Goal: Task Accomplishment & Management: Manage account settings

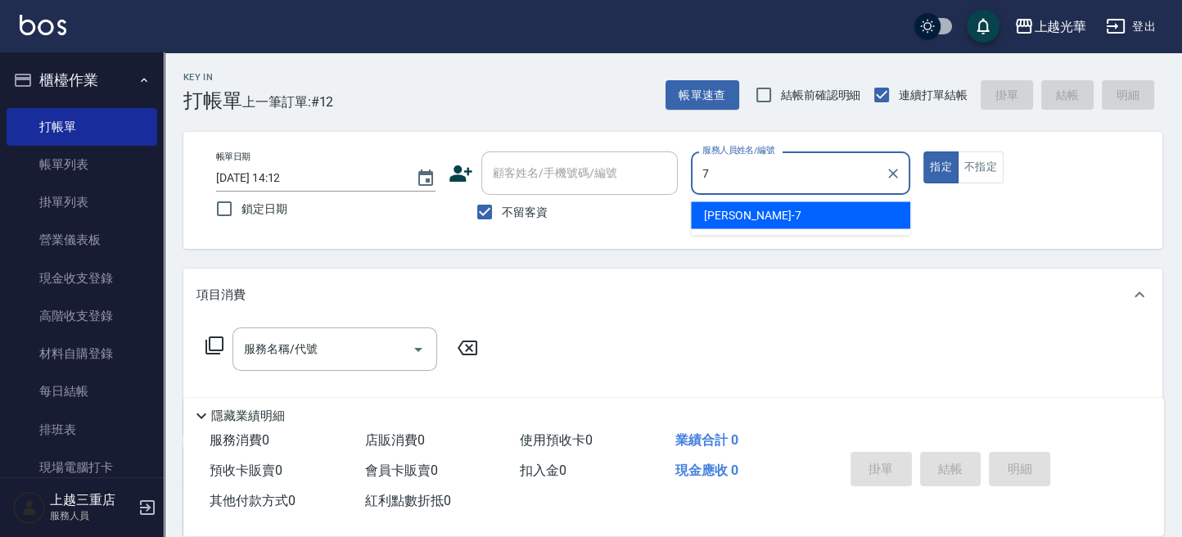
type input "小紫-7"
type button "true"
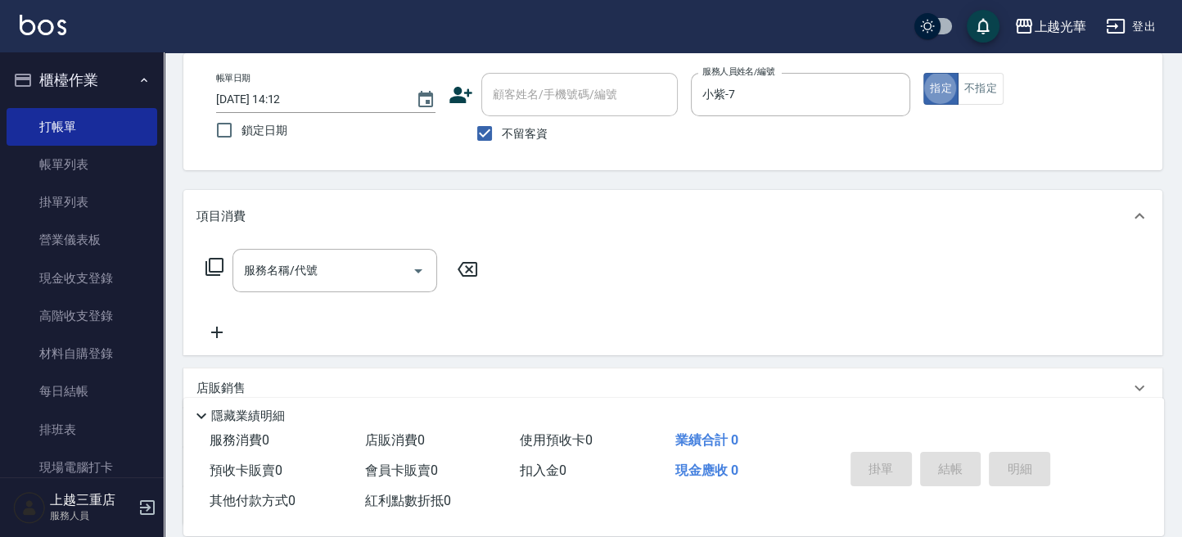
scroll to position [109, 0]
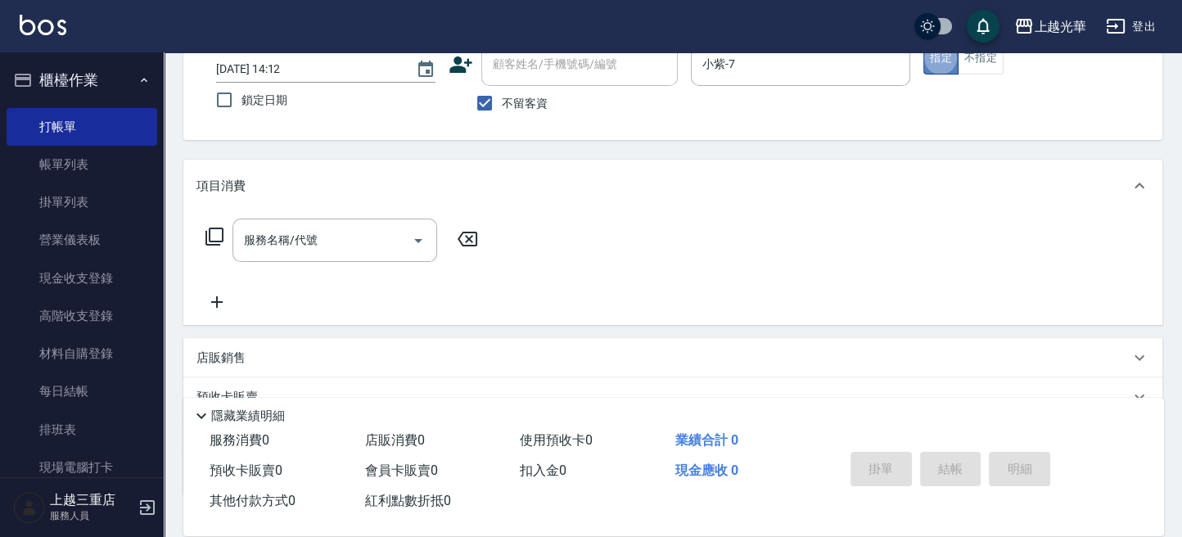
click at [943, 63] on button "指定" at bounding box center [940, 59] width 35 height 32
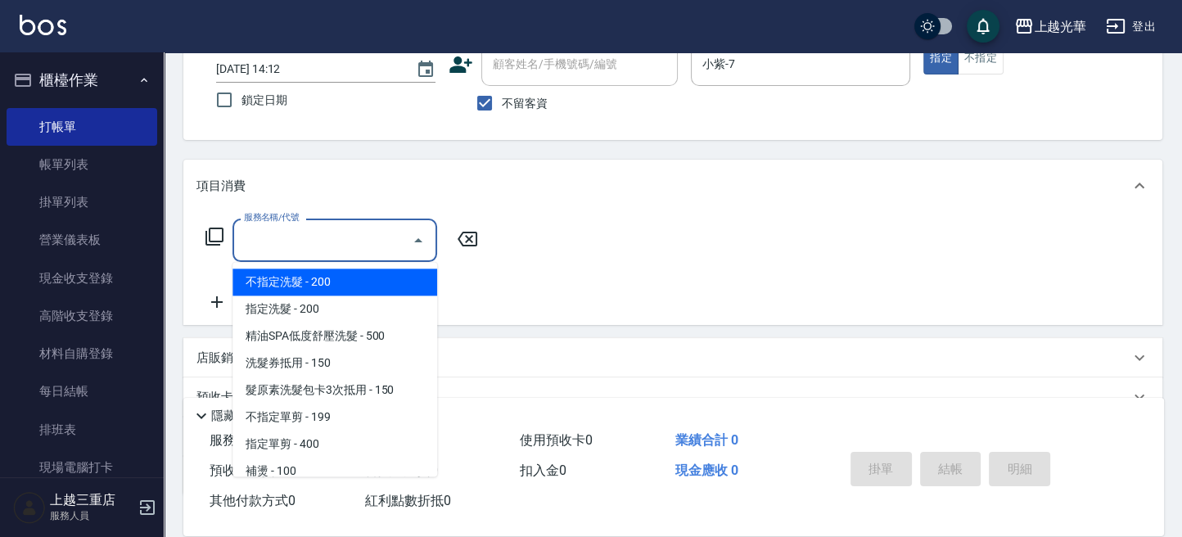
click at [314, 241] on input "服務名稱/代號" at bounding box center [322, 240] width 165 height 29
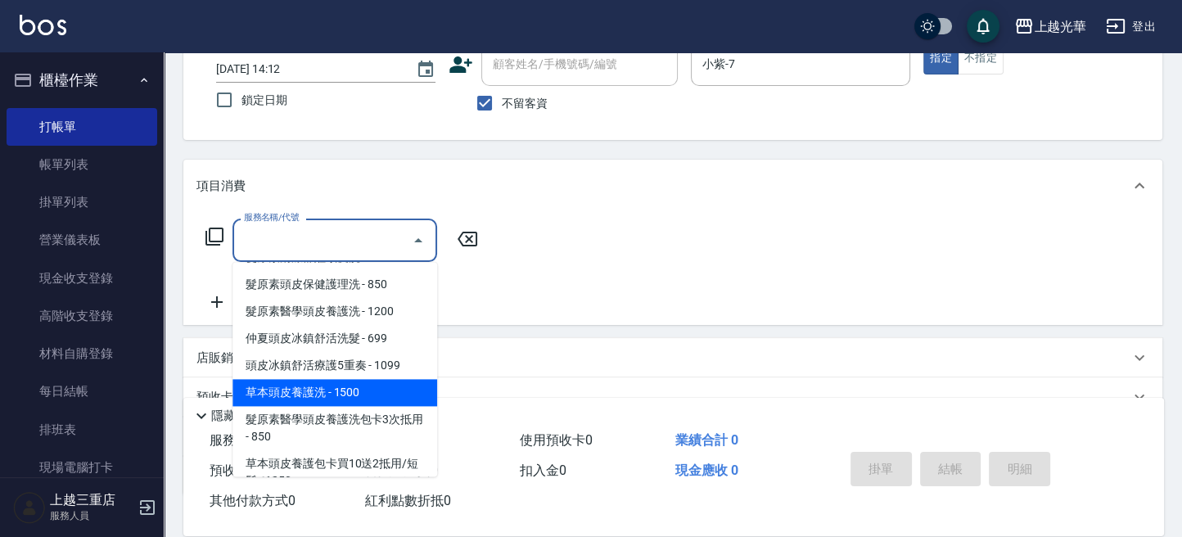
scroll to position [1309, 0]
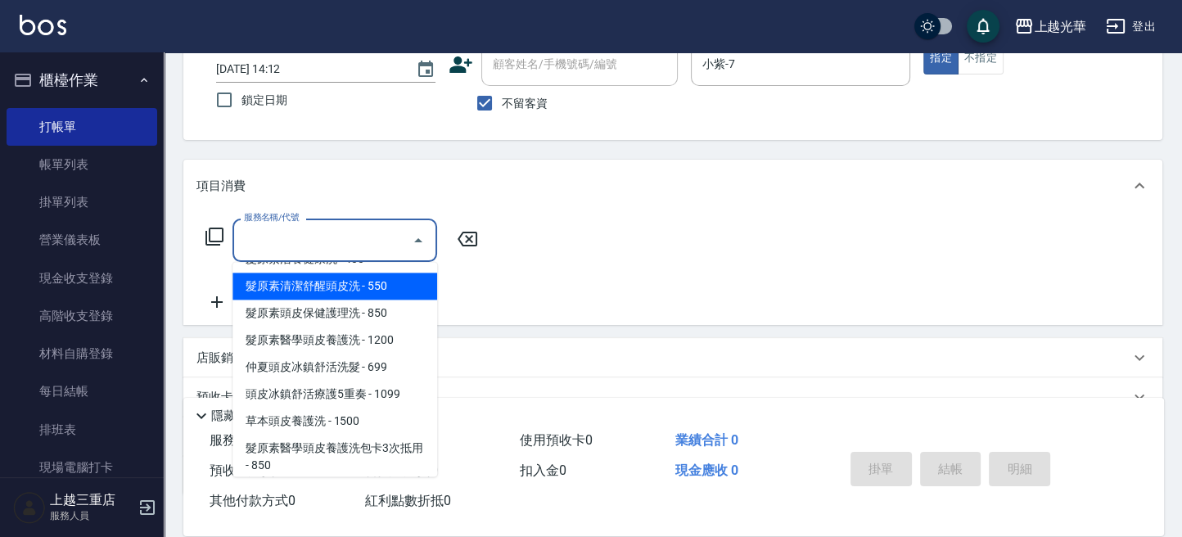
click at [400, 299] on span "髮原素清潔舒醒頭皮洗 - 550" at bounding box center [334, 285] width 205 height 27
type input "髮原素清潔舒醒頭皮洗(602)"
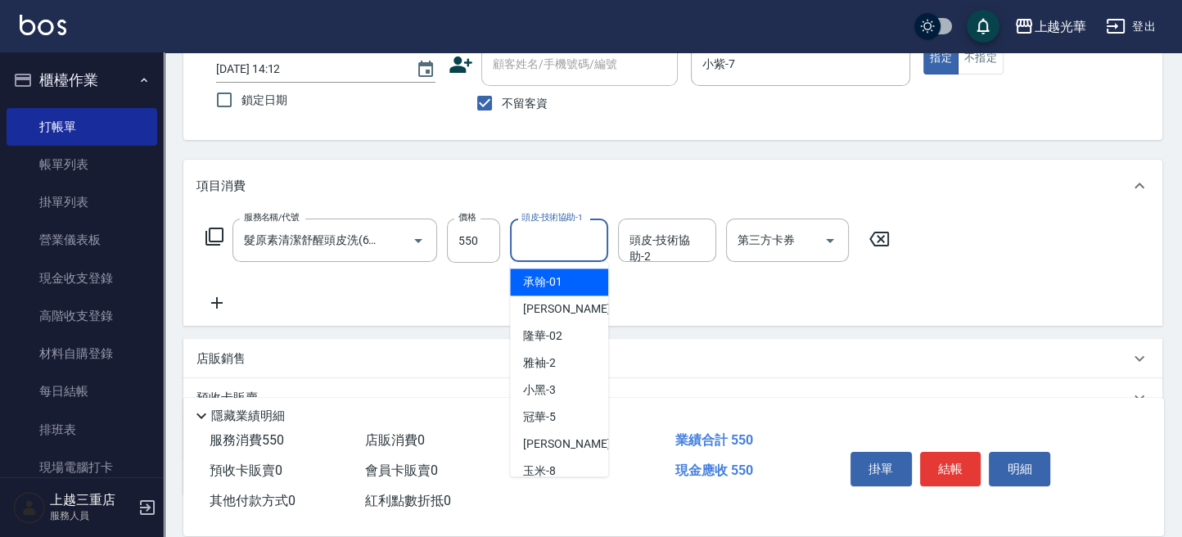
click at [558, 241] on input "頭皮-技術協助-1" at bounding box center [558, 240] width 83 height 29
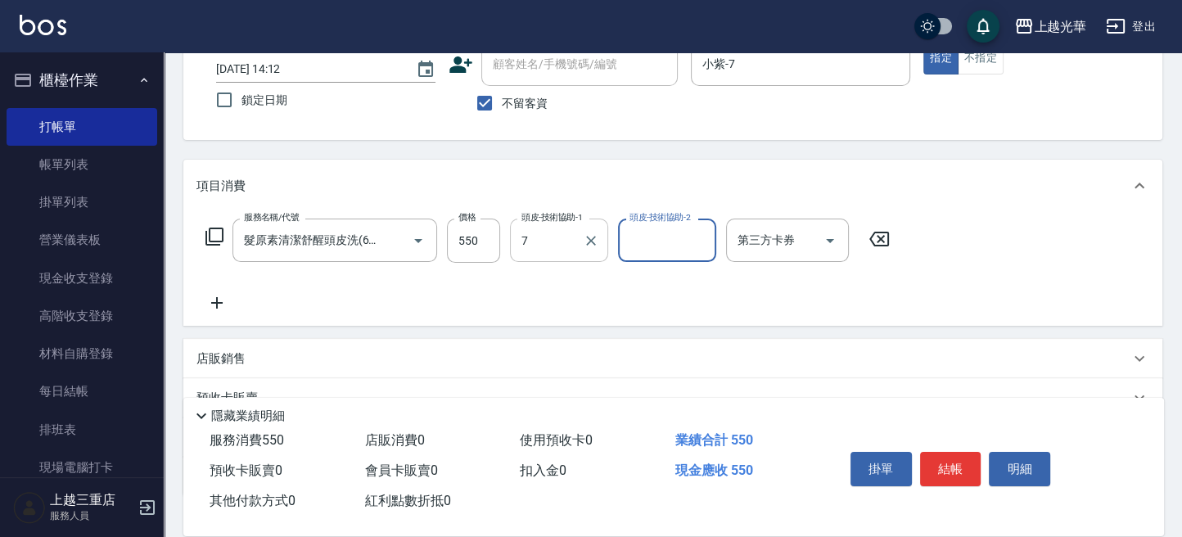
type input "小紫-7"
click at [217, 299] on icon at bounding box center [216, 302] width 11 height 11
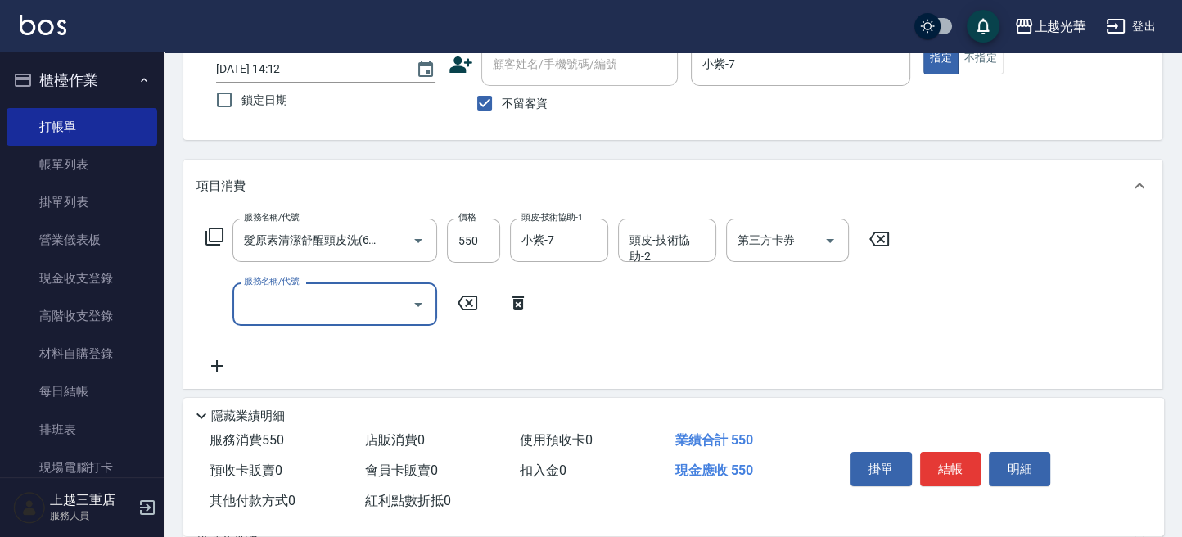
scroll to position [0, 0]
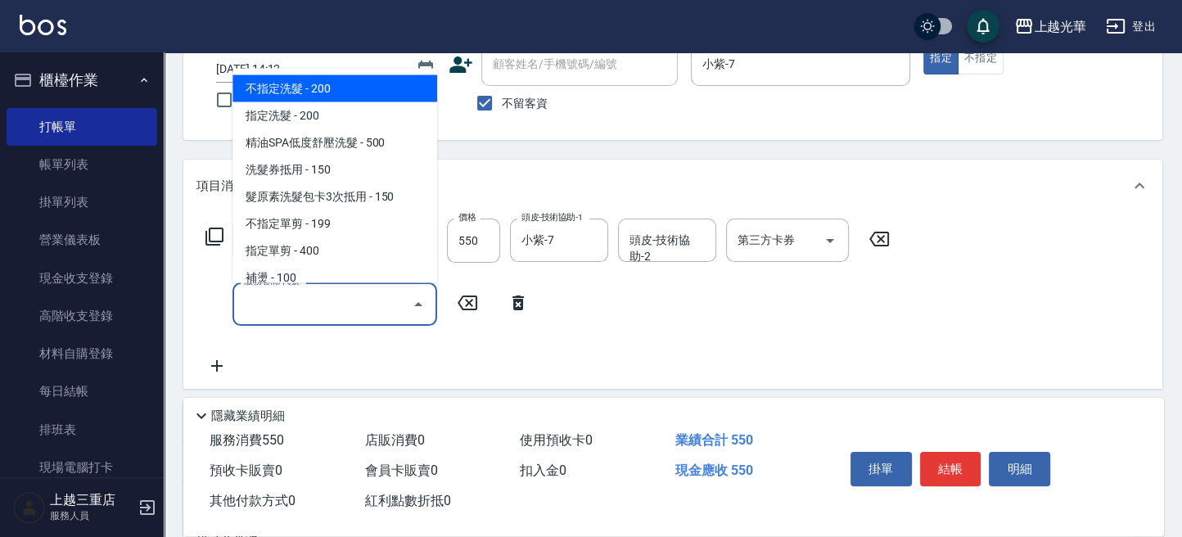
click at [285, 310] on input "服務名稱/代號" at bounding box center [322, 304] width 165 height 29
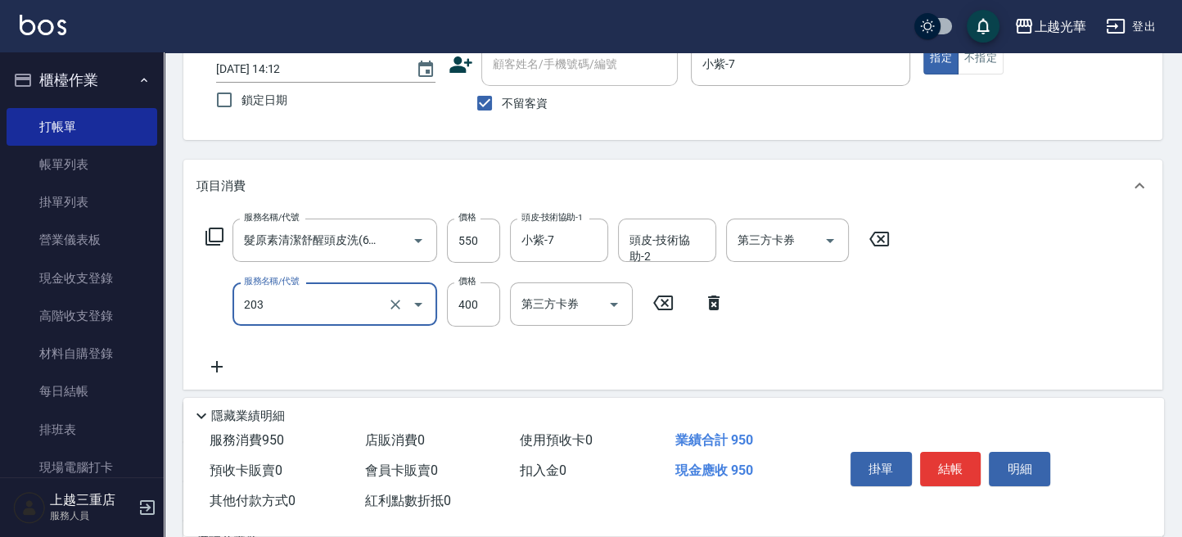
type input "指定單剪(203)"
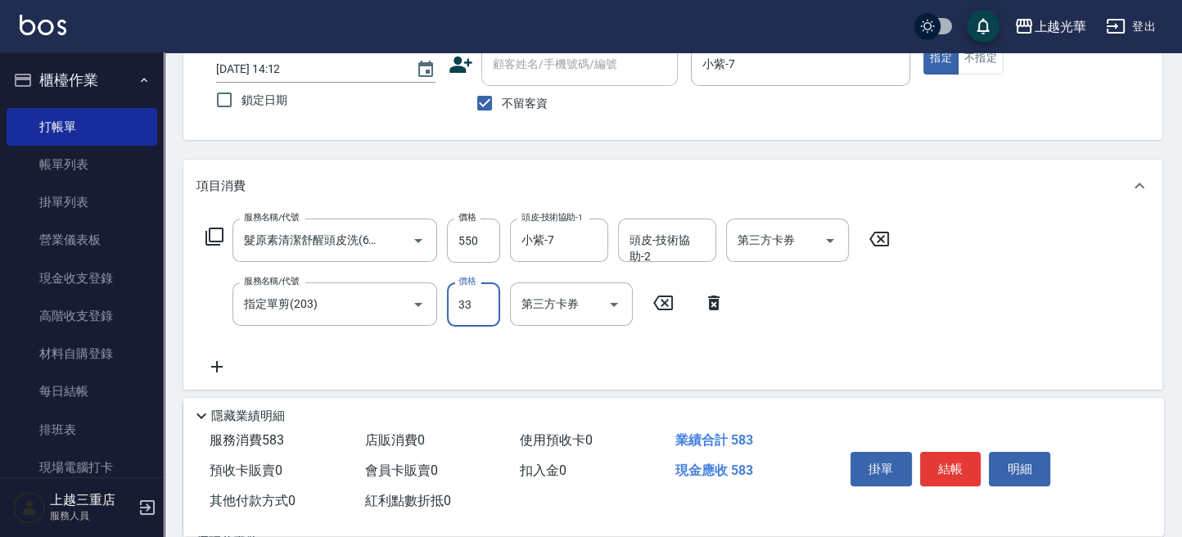
click at [468, 302] on input "33" at bounding box center [473, 304] width 53 height 44
drag, startPoint x: 457, startPoint y: 305, endPoint x: 489, endPoint y: 308, distance: 32.1
click at [501, 308] on div "服務名稱/代號 指定單剪(203) 服務名稱/代號 價格 33 價格 第三方卡券 第三方卡券" at bounding box center [465, 304] width 538 height 44
click at [478, 308] on input "33" at bounding box center [473, 304] width 53 height 44
click at [458, 297] on input "33" at bounding box center [473, 304] width 53 height 44
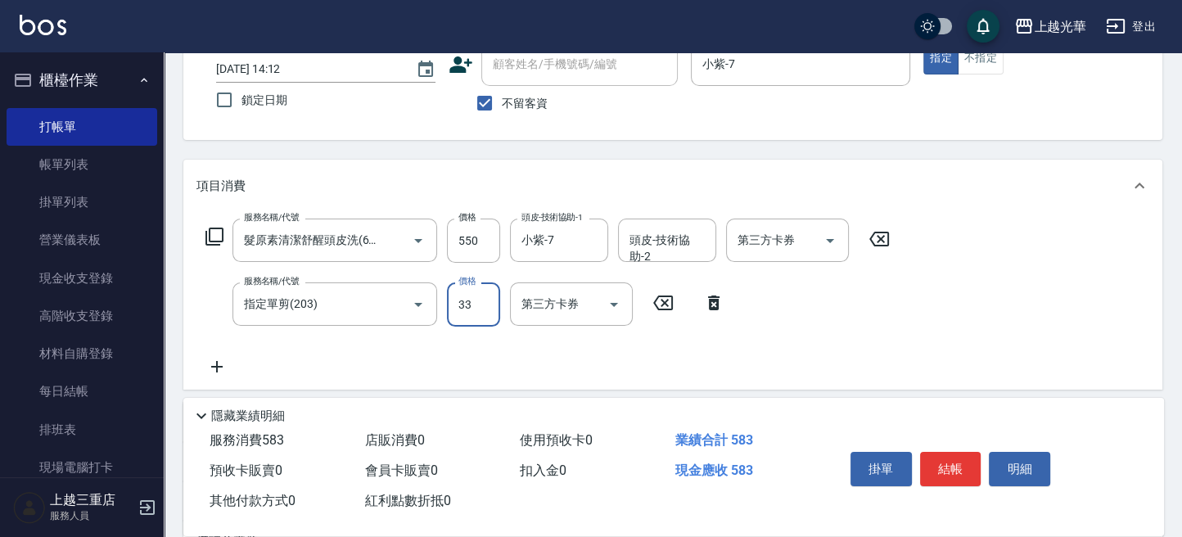
click at [466, 302] on input "33" at bounding box center [473, 304] width 53 height 44
drag, startPoint x: 465, startPoint y: 302, endPoint x: 393, endPoint y: 313, distance: 72.8
click at [461, 304] on input "33" at bounding box center [473, 304] width 53 height 44
click at [391, 313] on button "Clear" at bounding box center [395, 304] width 23 height 23
type input "33"
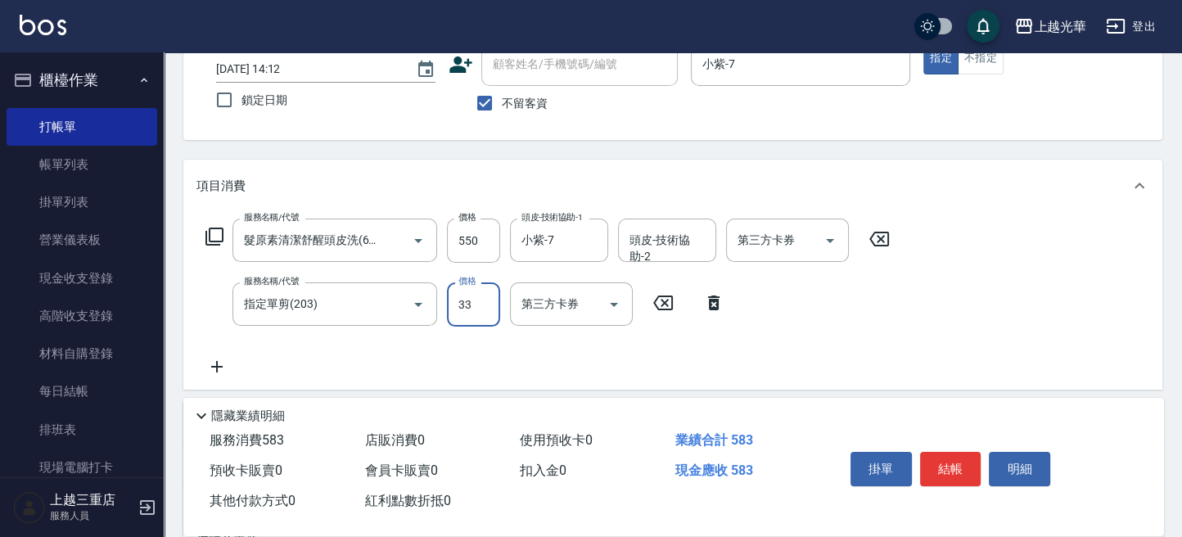
click at [475, 304] on input "33" at bounding box center [473, 304] width 53 height 44
click at [465, 308] on input "33" at bounding box center [473, 304] width 53 height 44
click at [389, 306] on icon "Clear" at bounding box center [395, 304] width 16 height 16
click at [471, 314] on input "33" at bounding box center [473, 304] width 53 height 44
click at [470, 308] on input "33" at bounding box center [473, 304] width 53 height 44
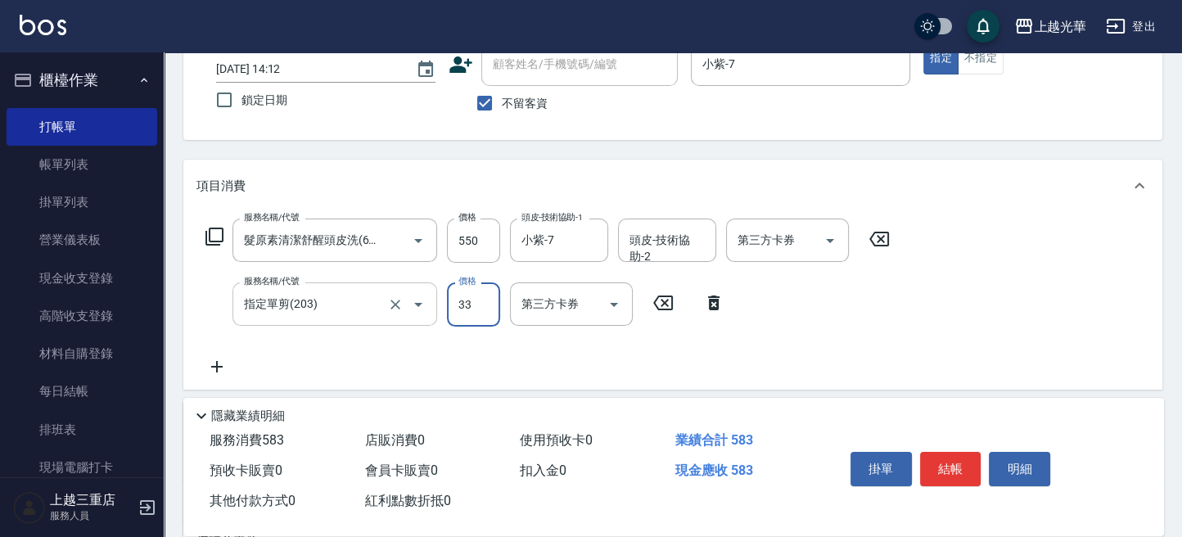
click at [353, 305] on input "指定單剪(203)" at bounding box center [312, 304] width 144 height 29
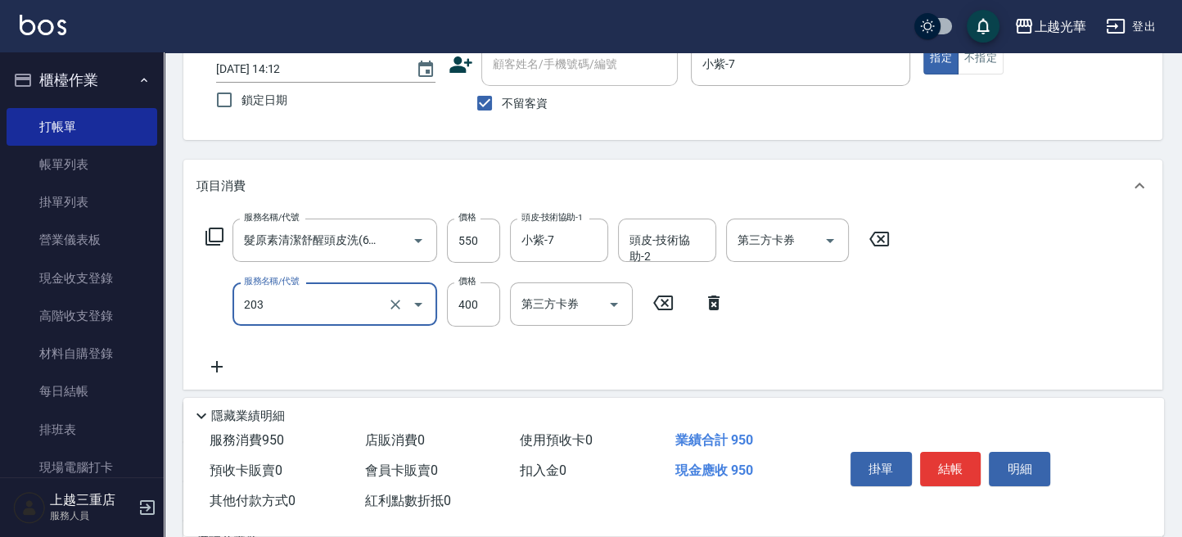
type input "指定單剪(203)"
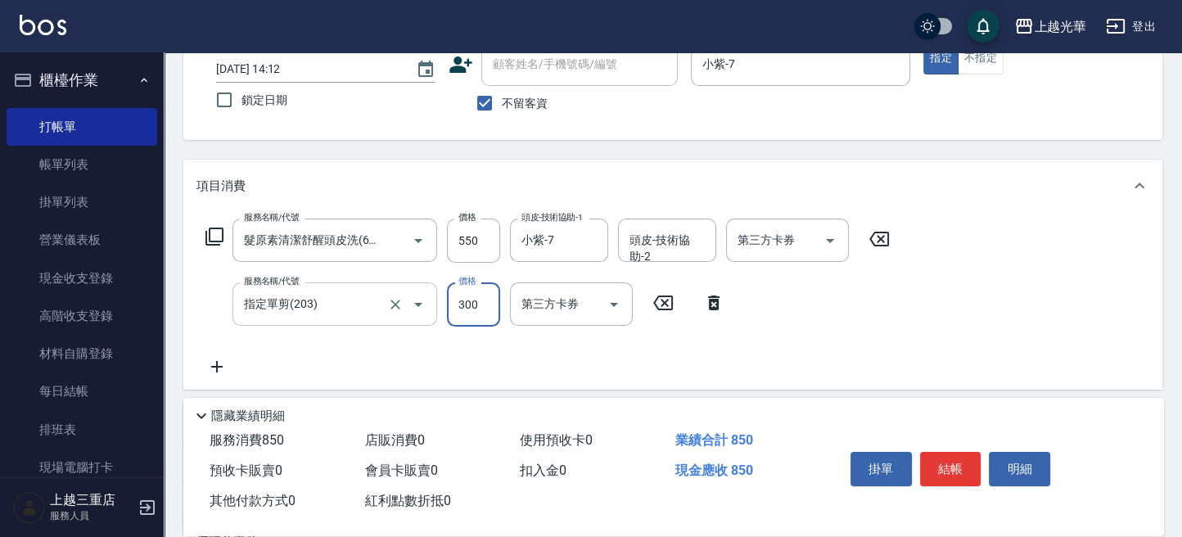
type input "300"
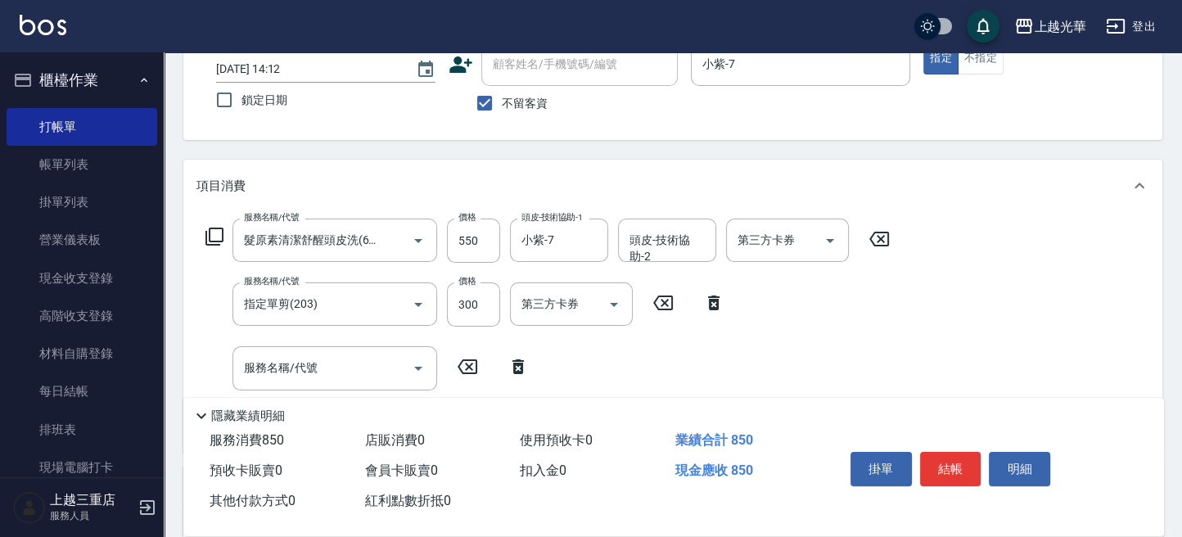
click at [505, 362] on icon at bounding box center [517, 367] width 41 height 20
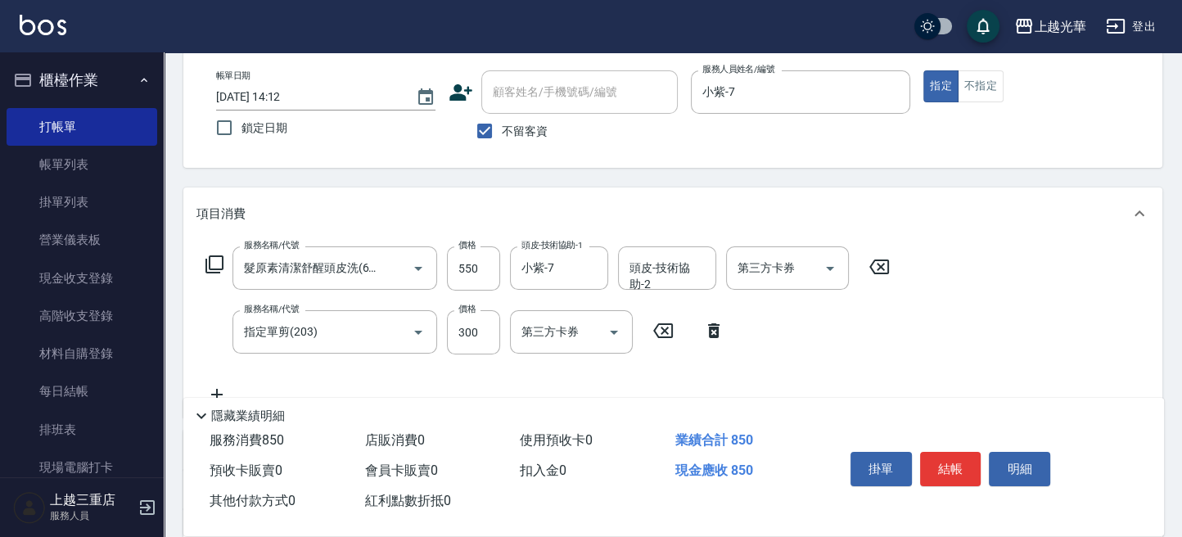
scroll to position [109, 0]
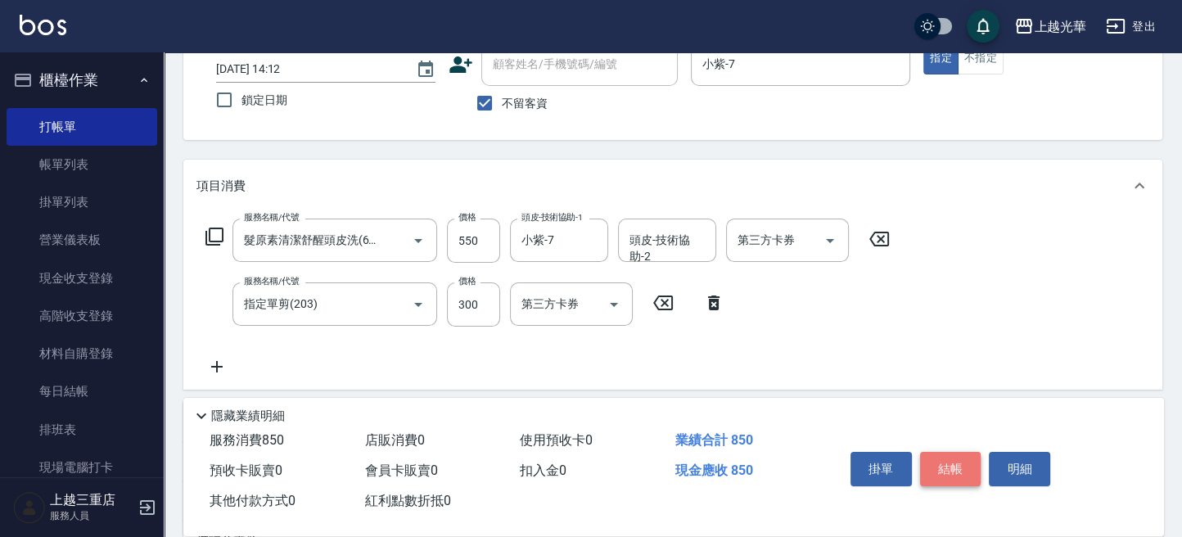
click at [962, 461] on button "結帳" at bounding box center [950, 469] width 61 height 34
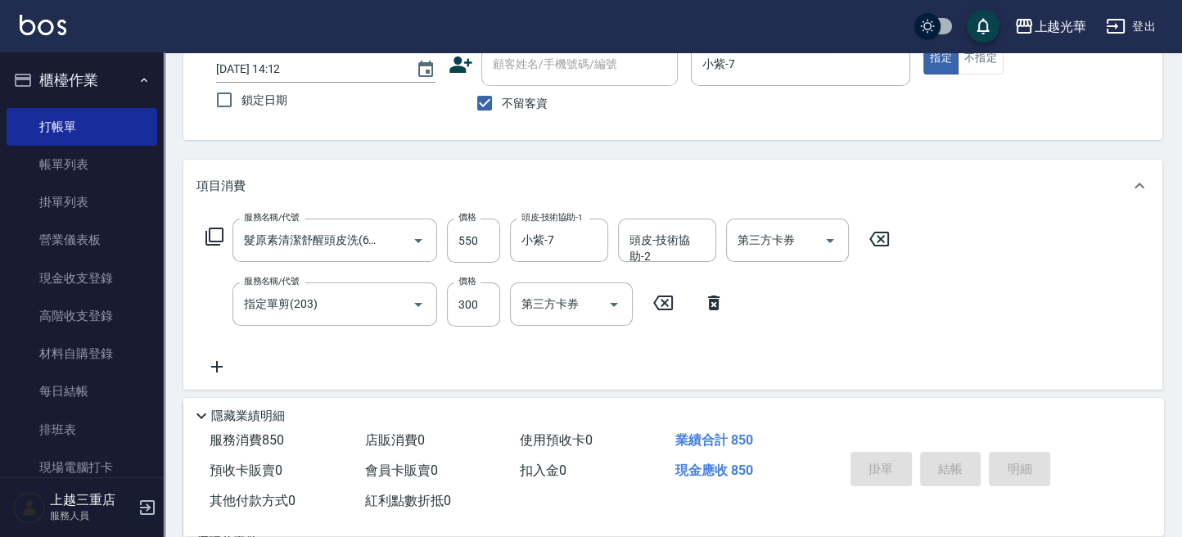
type input "[DATE] 14:56"
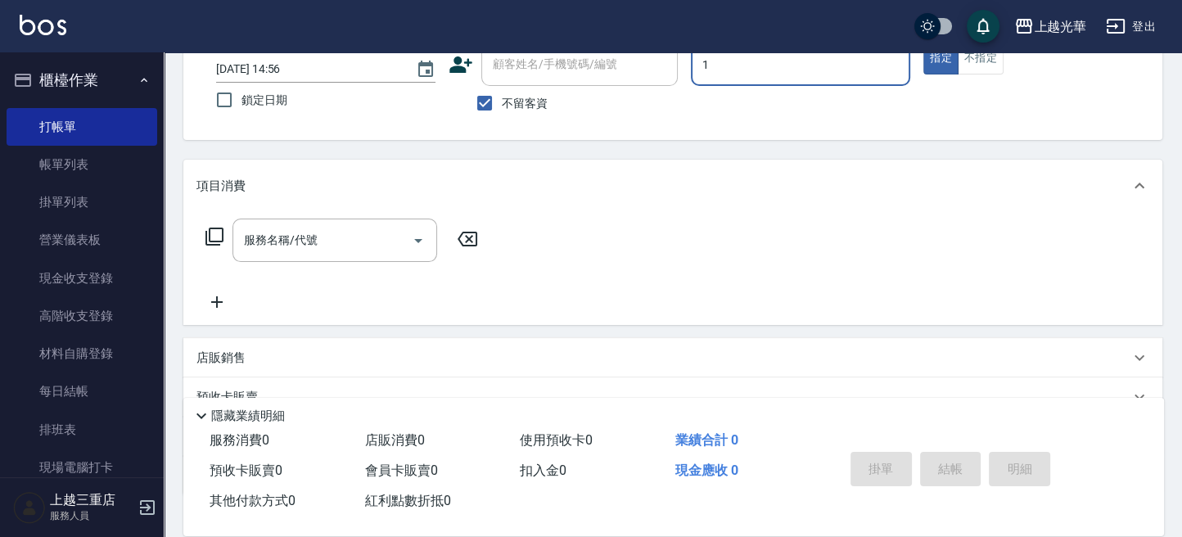
type input "小詹-1"
click at [323, 223] on div "服務名稱/代號" at bounding box center [334, 239] width 205 height 43
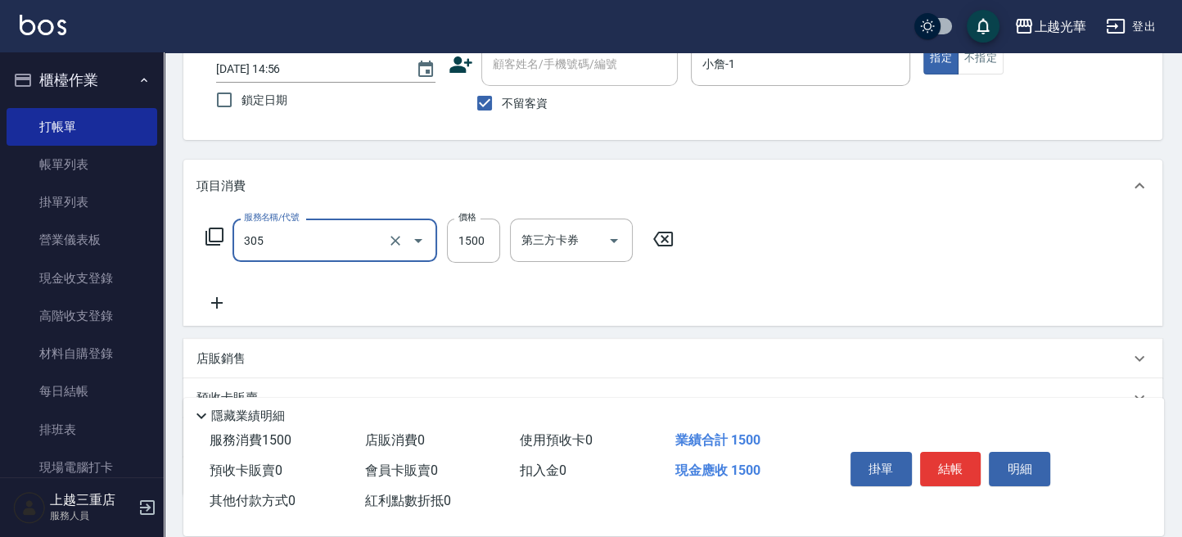
type input "設計燙髮1500(305)"
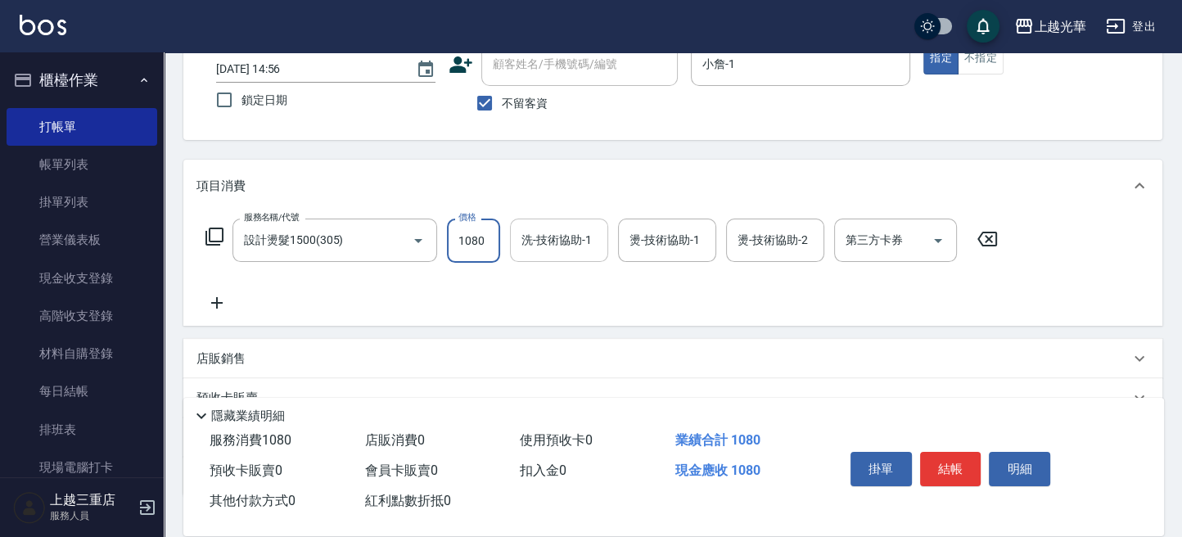
type input "1080"
drag, startPoint x: 547, startPoint y: 241, endPoint x: 575, endPoint y: 243, distance: 28.7
click at [552, 241] on div "洗-技術協助-1 洗-技術協助-1" at bounding box center [559, 239] width 98 height 43
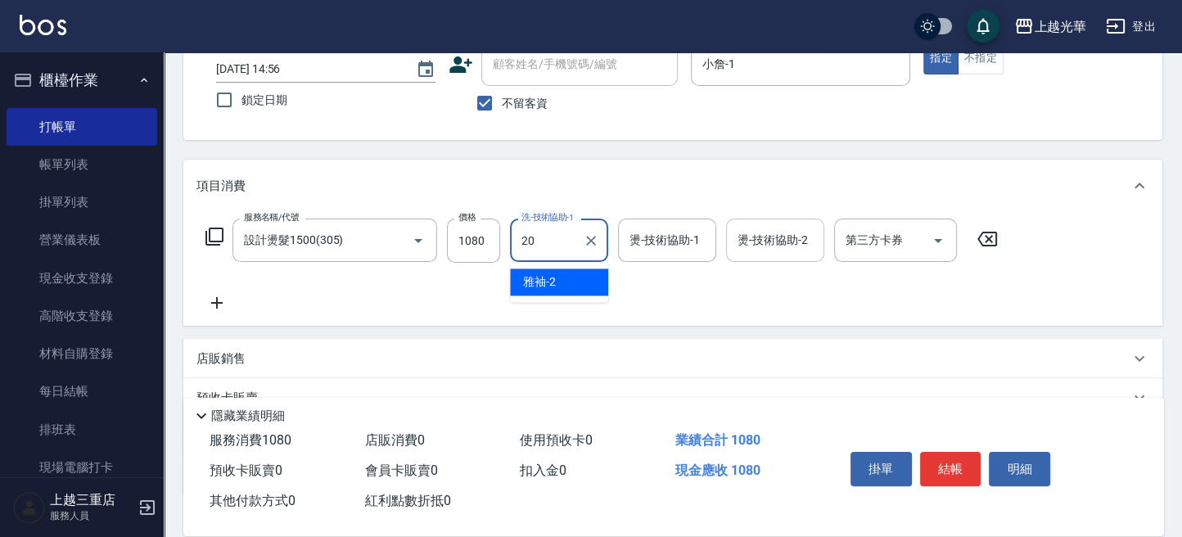
type input "[PERSON_NAME]-20"
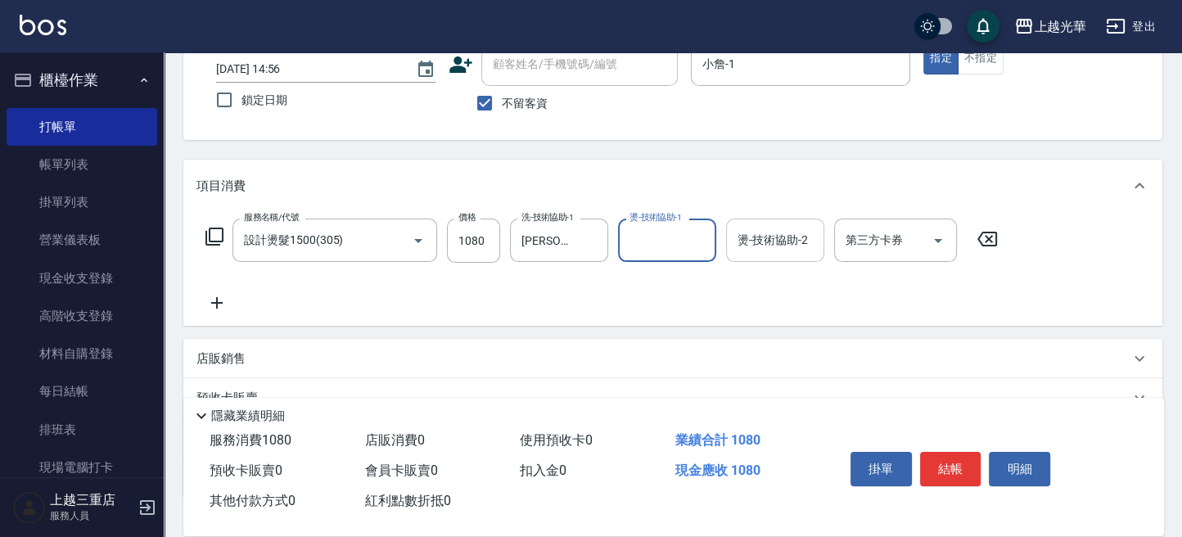
click at [772, 248] on input "燙-技術協助-2" at bounding box center [774, 240] width 83 height 29
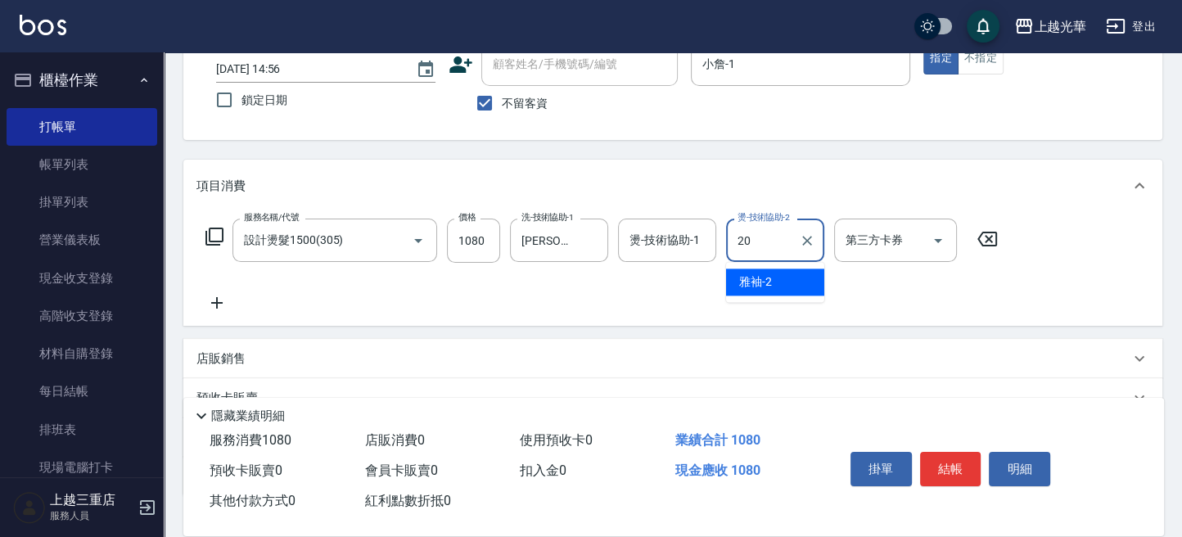
type input "[PERSON_NAME]-20"
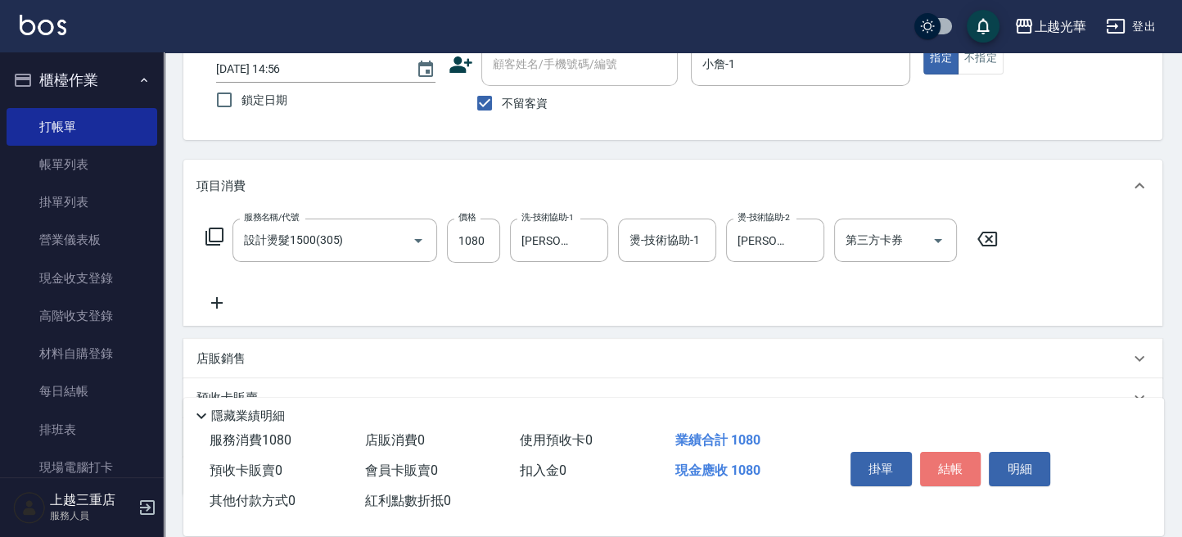
click at [946, 457] on button "結帳" at bounding box center [950, 469] width 61 height 34
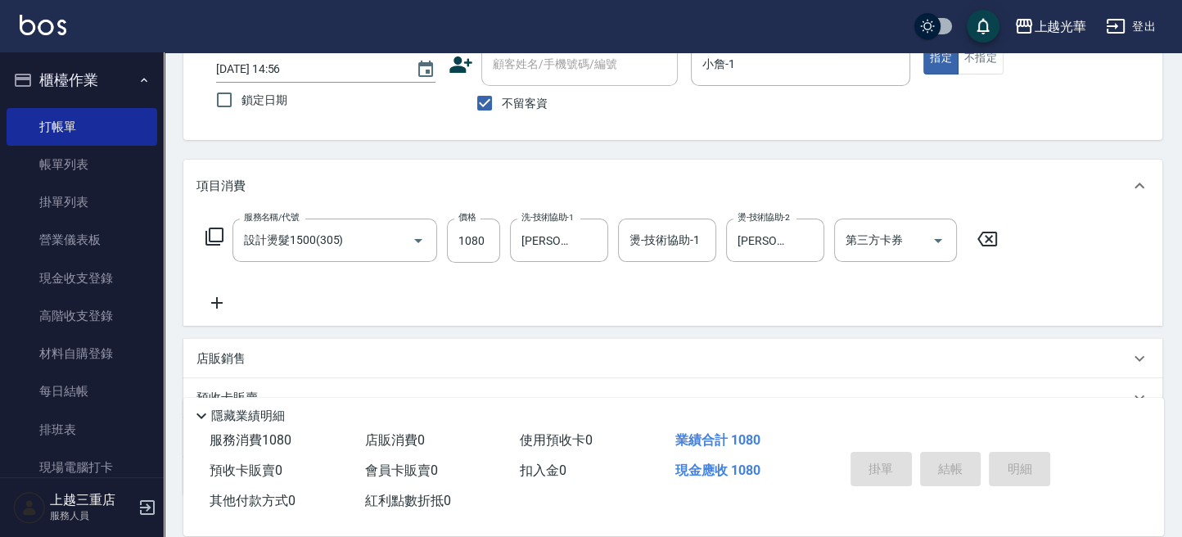
type input "[DATE] 15:05"
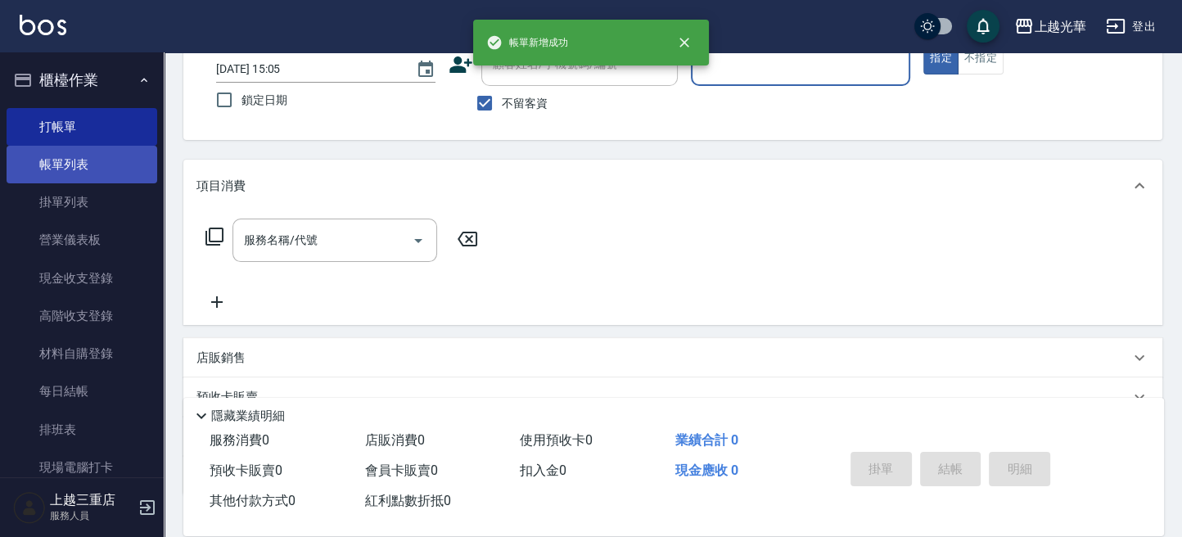
click at [58, 177] on link "帳單列表" at bounding box center [82, 165] width 151 height 38
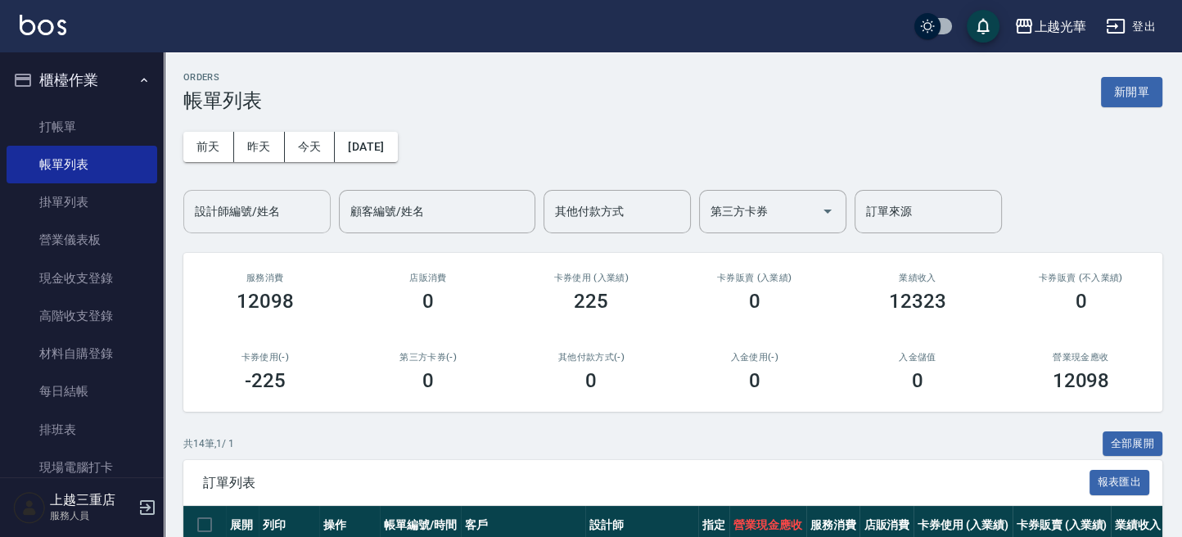
click at [251, 200] on input "設計師編號/姓名" at bounding box center [257, 211] width 133 height 29
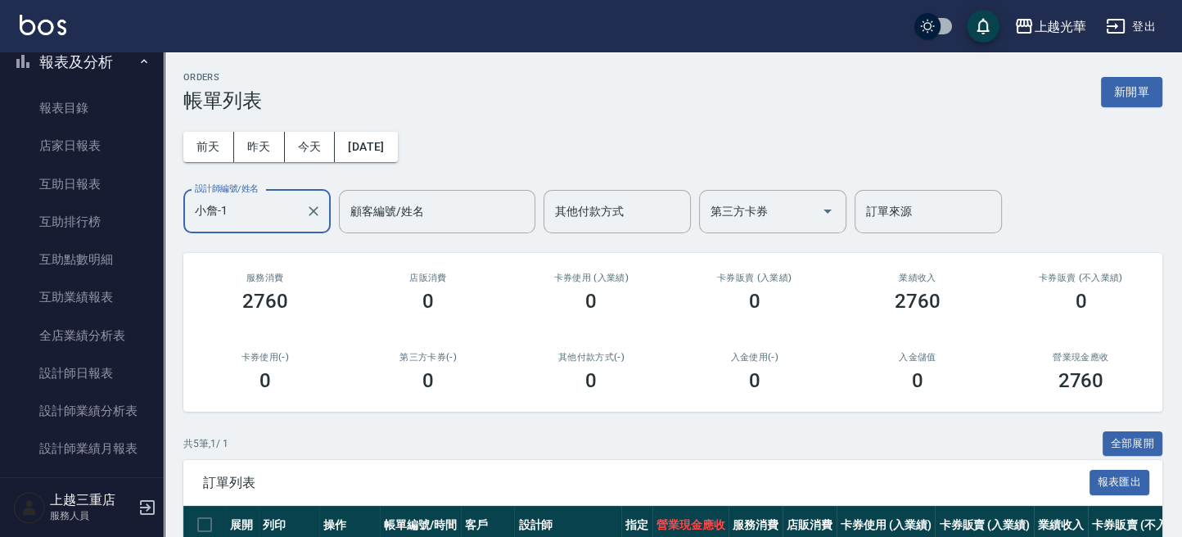
scroll to position [655, 0]
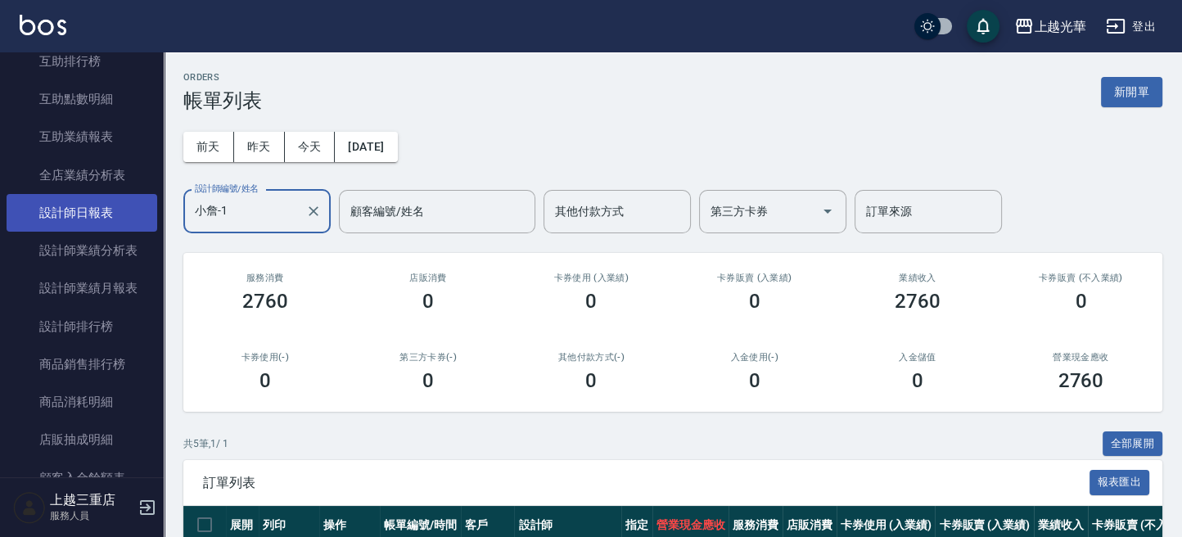
type input "小詹-1"
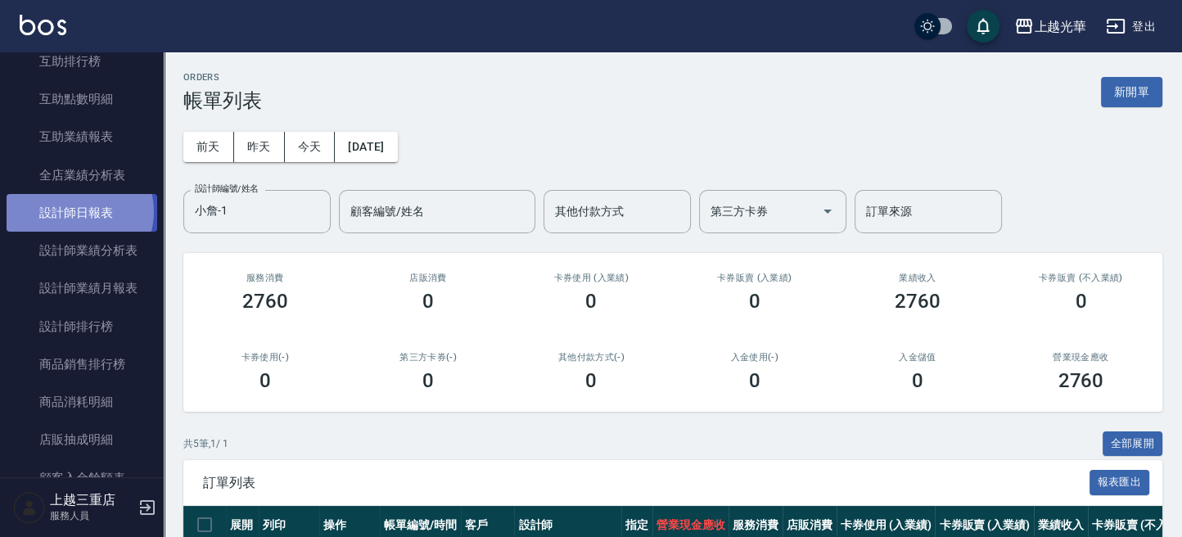
click at [79, 212] on link "設計師日報表" at bounding box center [82, 213] width 151 height 38
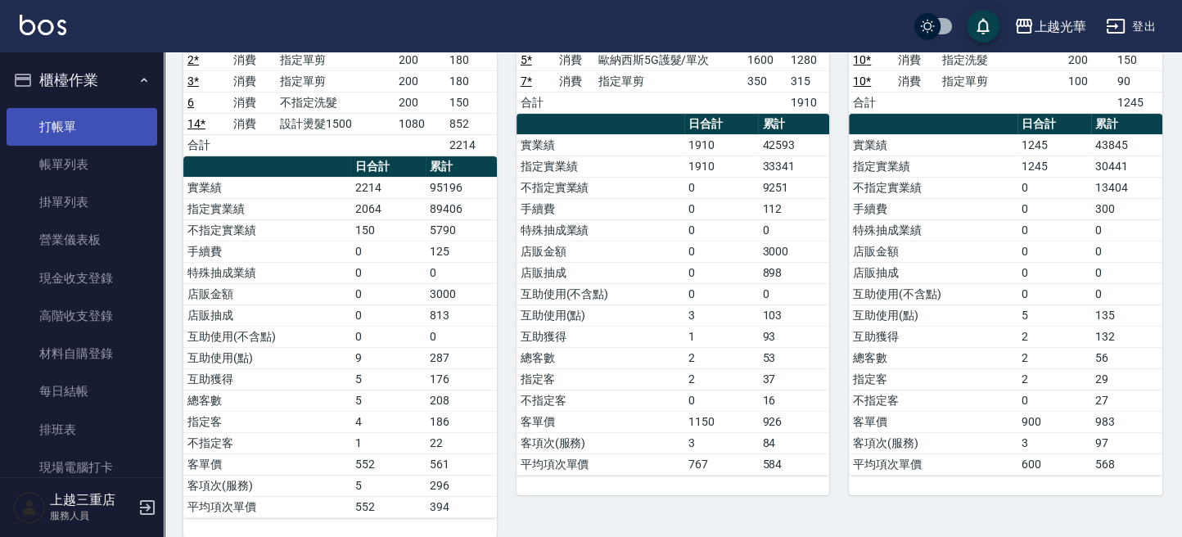
click at [96, 123] on link "打帳單" at bounding box center [82, 127] width 151 height 38
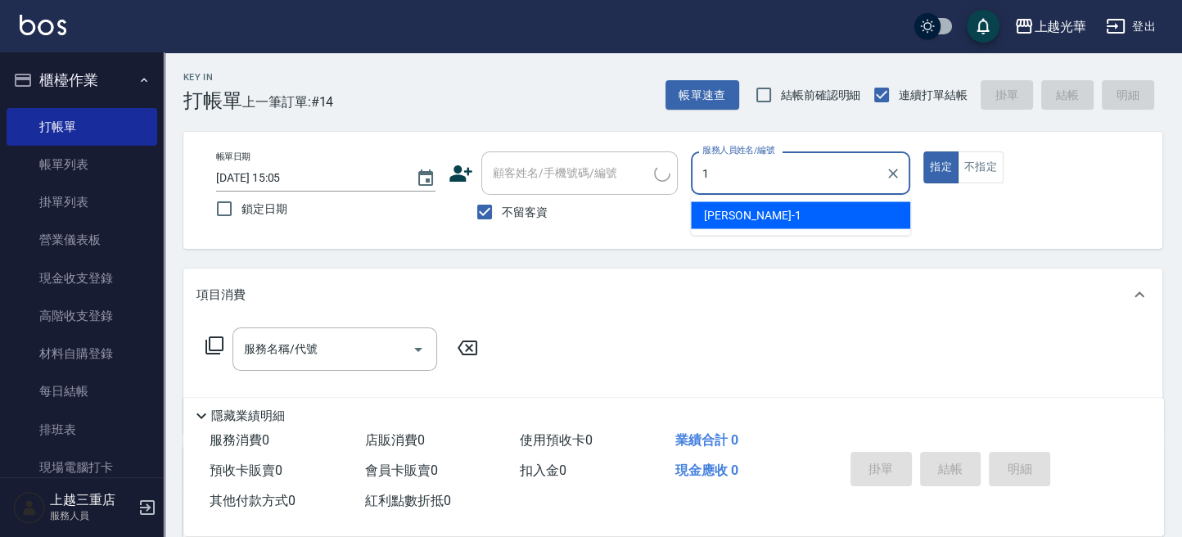
type input "小詹-1"
type button "true"
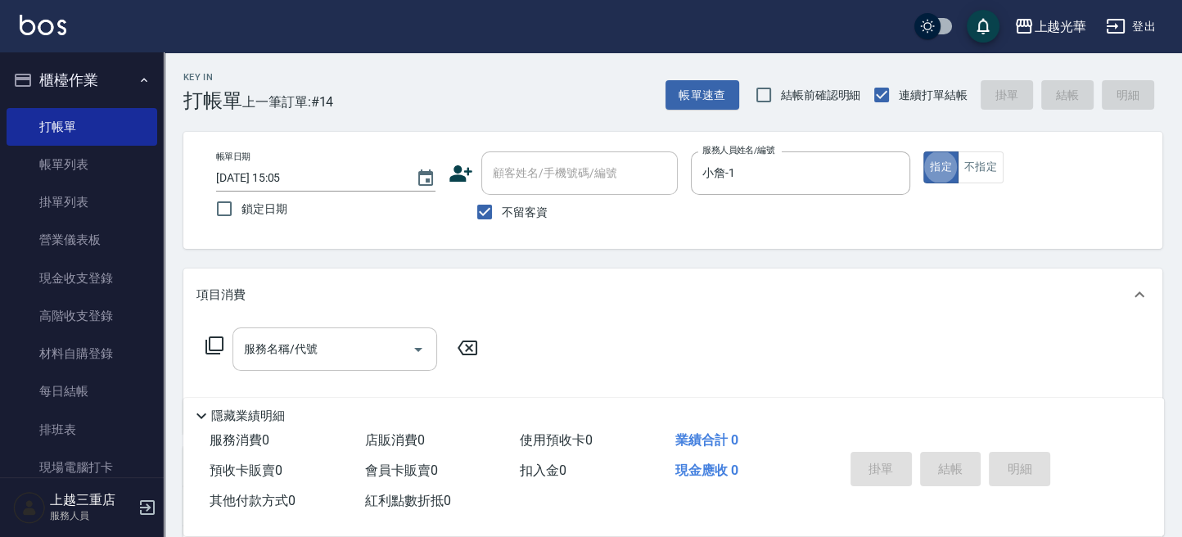
click at [342, 333] on div "服務名稱/代號" at bounding box center [334, 348] width 205 height 43
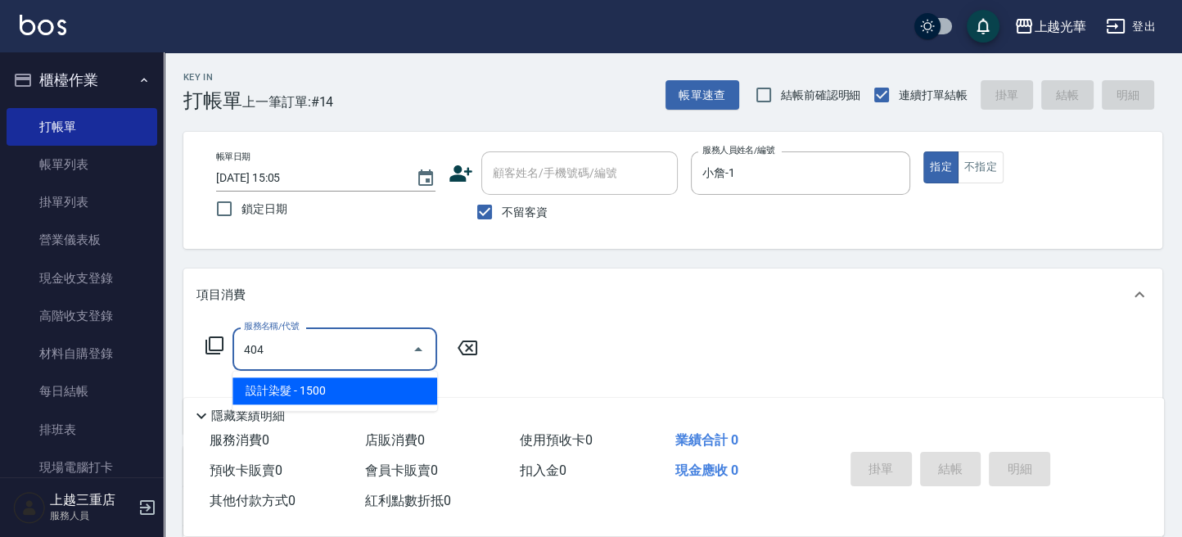
type input "設計染髮(404)"
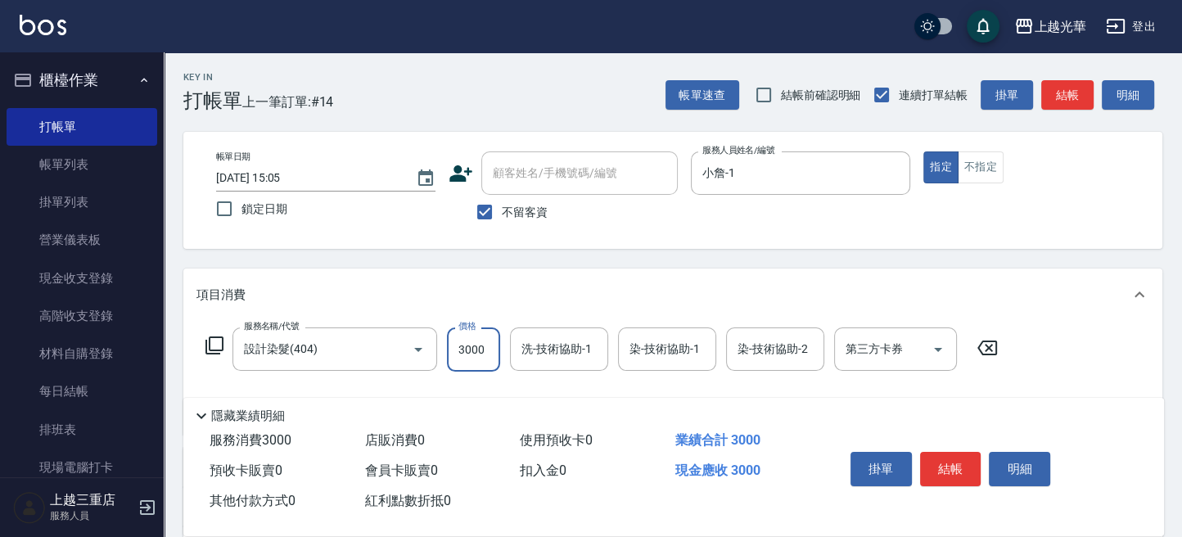
click at [565, 354] on input "洗-技術協助-1" at bounding box center [558, 349] width 83 height 29
click at [476, 344] on input "3000" at bounding box center [473, 349] width 53 height 44
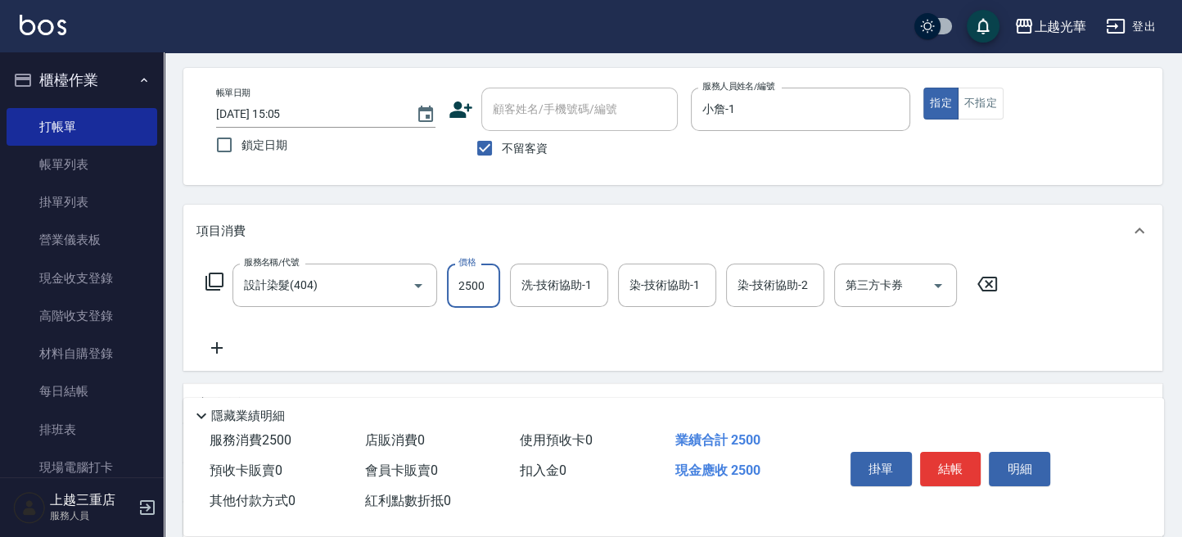
scroll to position [109, 0]
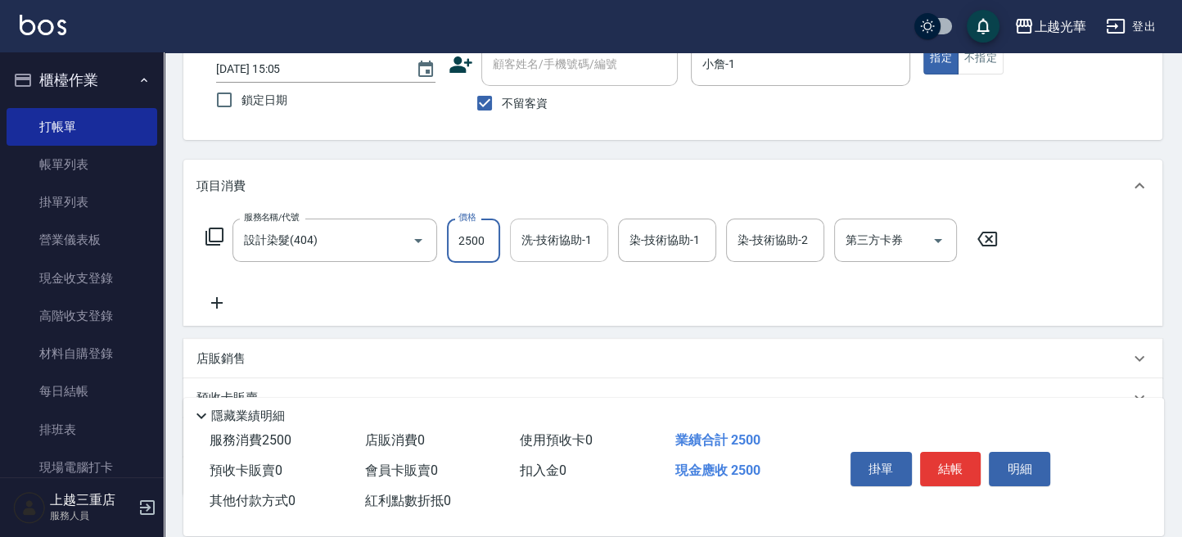
type input "2500"
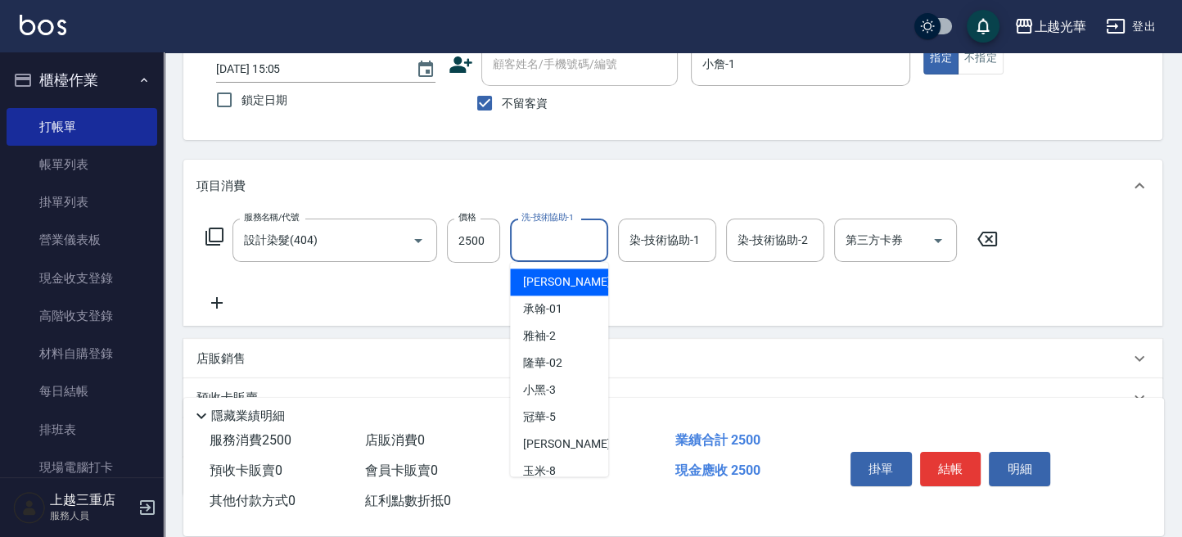
click at [558, 251] on input "洗-技術協助-1" at bounding box center [558, 240] width 83 height 29
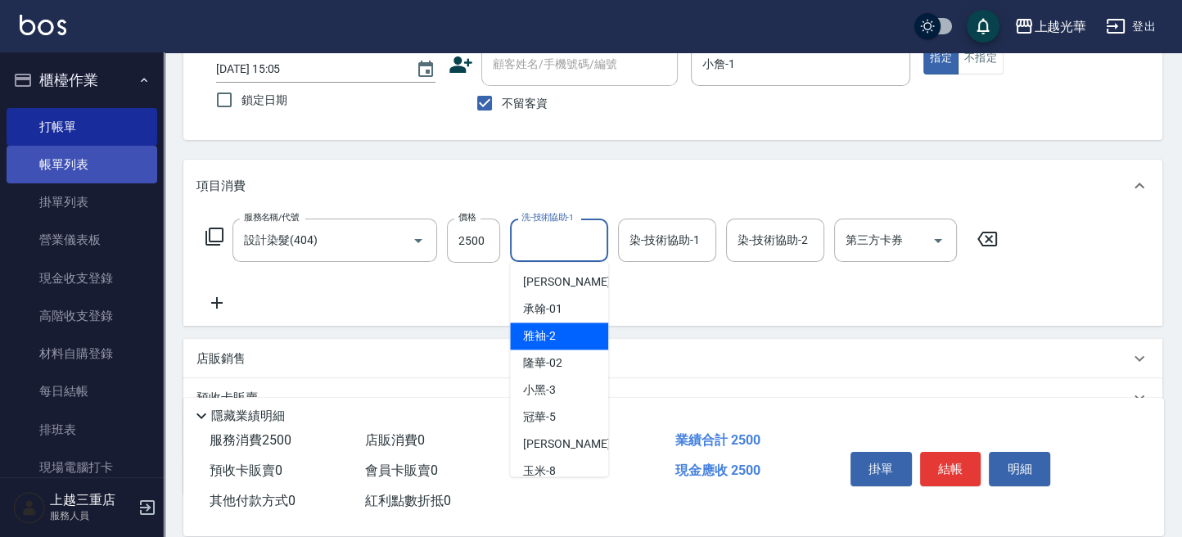
drag, startPoint x: 70, startPoint y: 166, endPoint x: 115, endPoint y: 171, distance: 44.5
click at [70, 166] on link "帳單列表" at bounding box center [82, 165] width 151 height 38
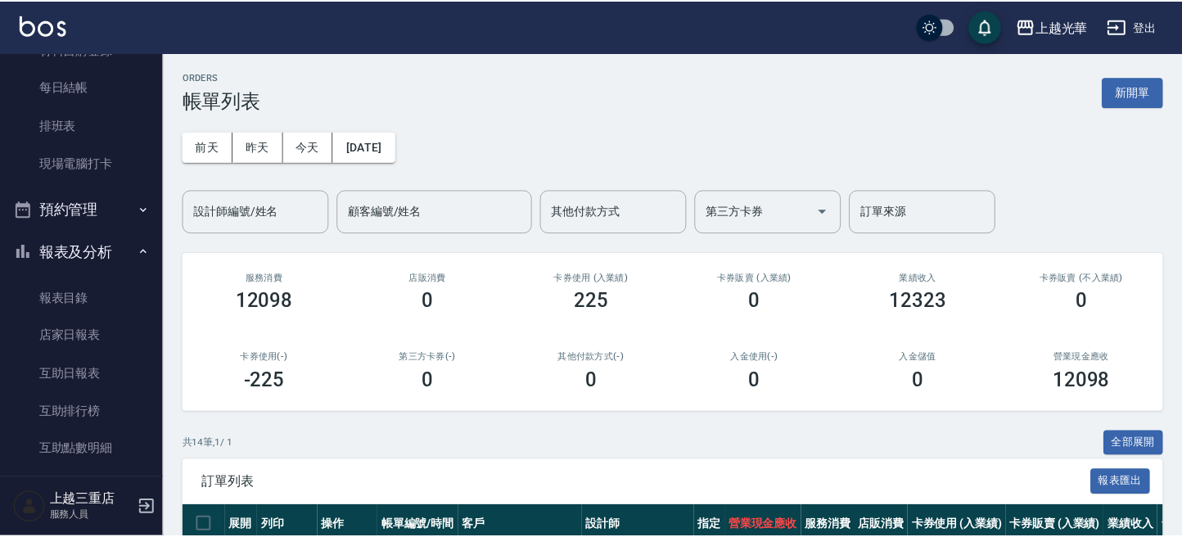
scroll to position [763, 0]
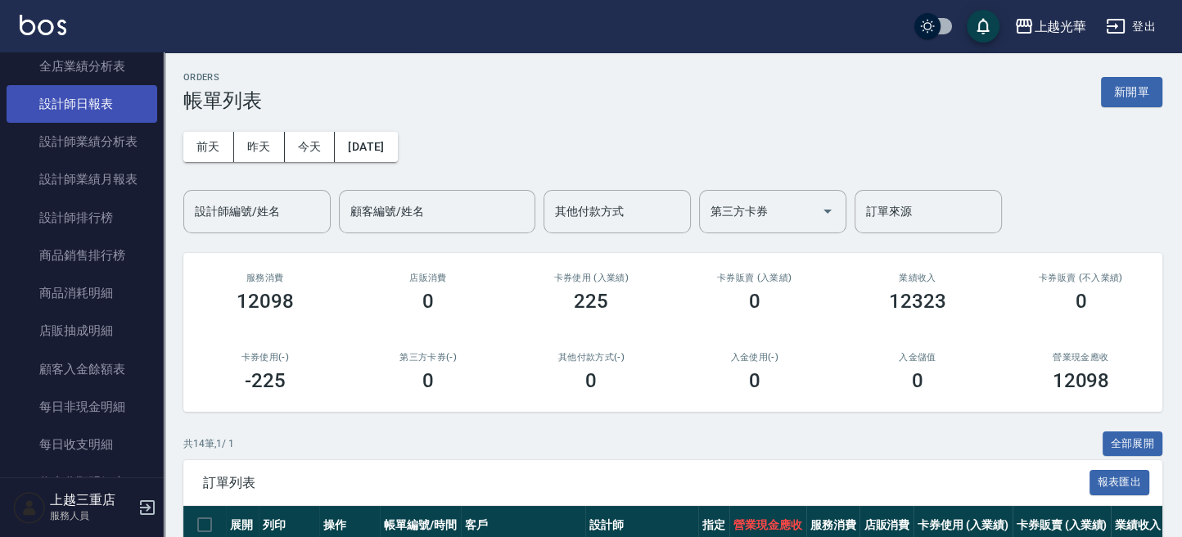
click at [114, 103] on link "設計師日報表" at bounding box center [82, 104] width 151 height 38
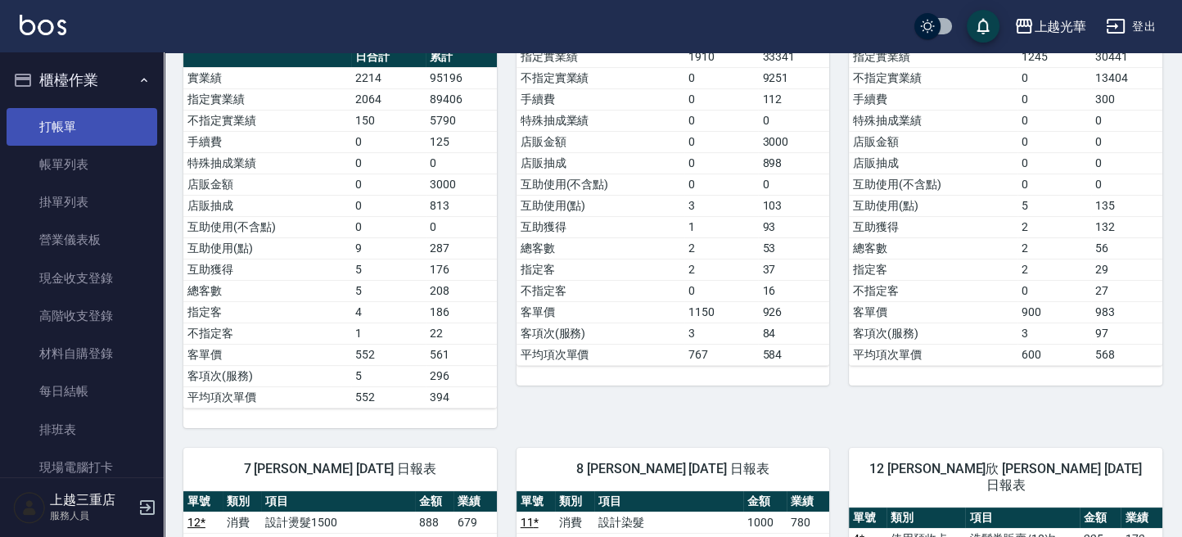
click at [108, 113] on link "打帳單" at bounding box center [82, 127] width 151 height 38
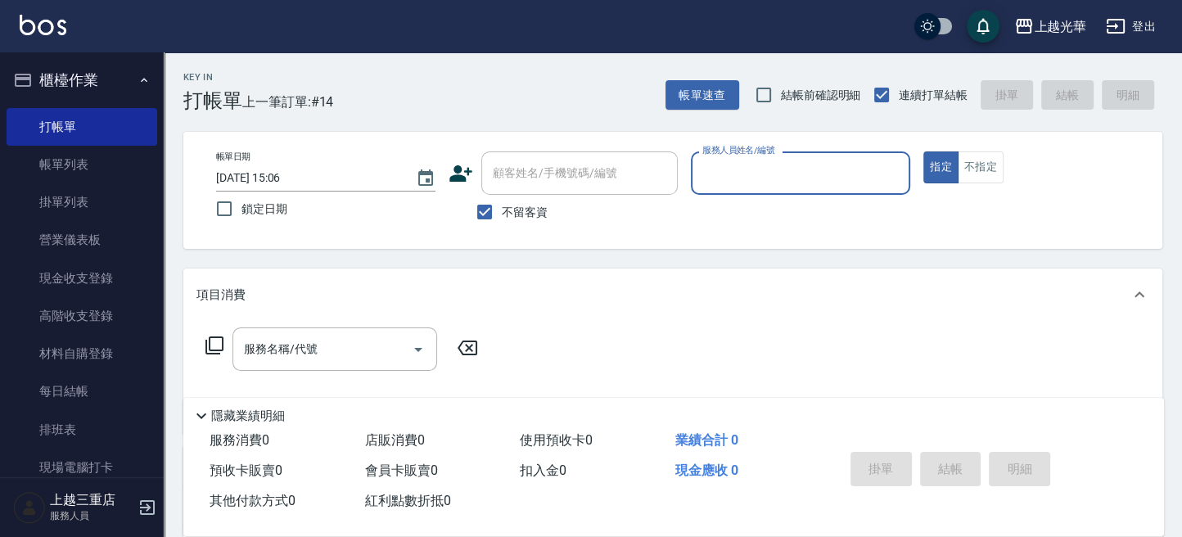
click at [526, 207] on span "不留客資" at bounding box center [525, 212] width 46 height 17
click at [502, 207] on input "不留客資" at bounding box center [484, 212] width 34 height 34
checkbox input "false"
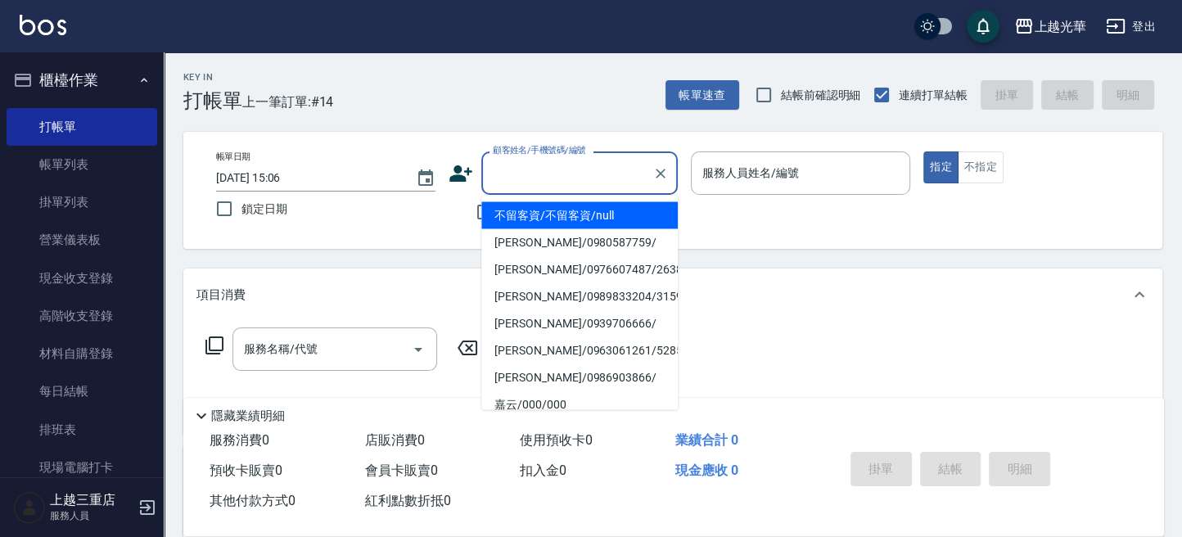
click at [533, 183] on input "顧客姓名/手機號碼/編號" at bounding box center [566, 173] width 157 height 29
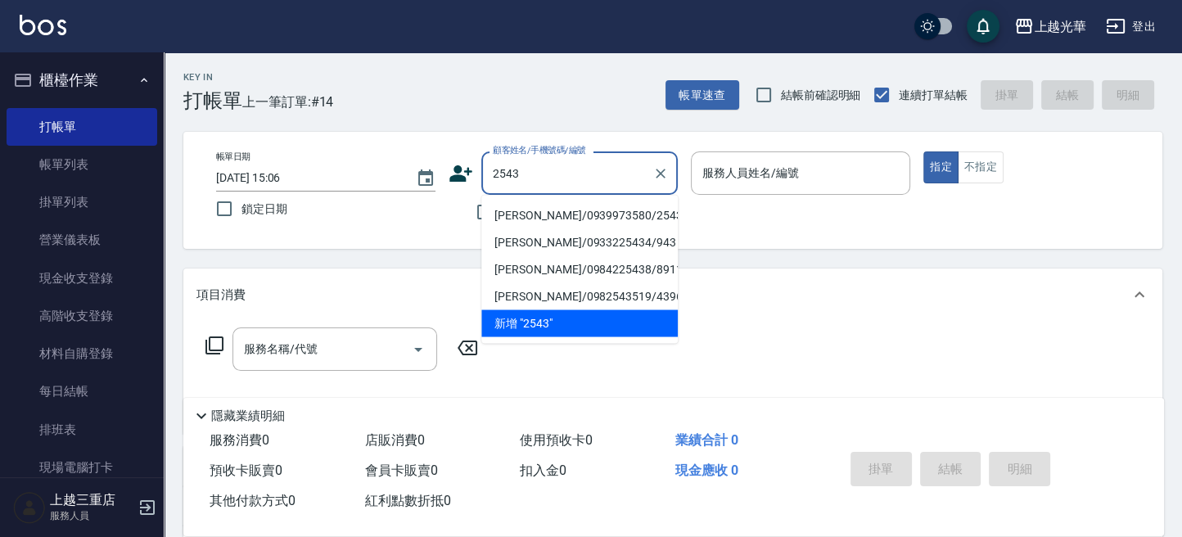
click at [593, 210] on li "[PERSON_NAME]/0939973580/2543" at bounding box center [579, 214] width 196 height 27
type input "[PERSON_NAME]/0939973580/2543"
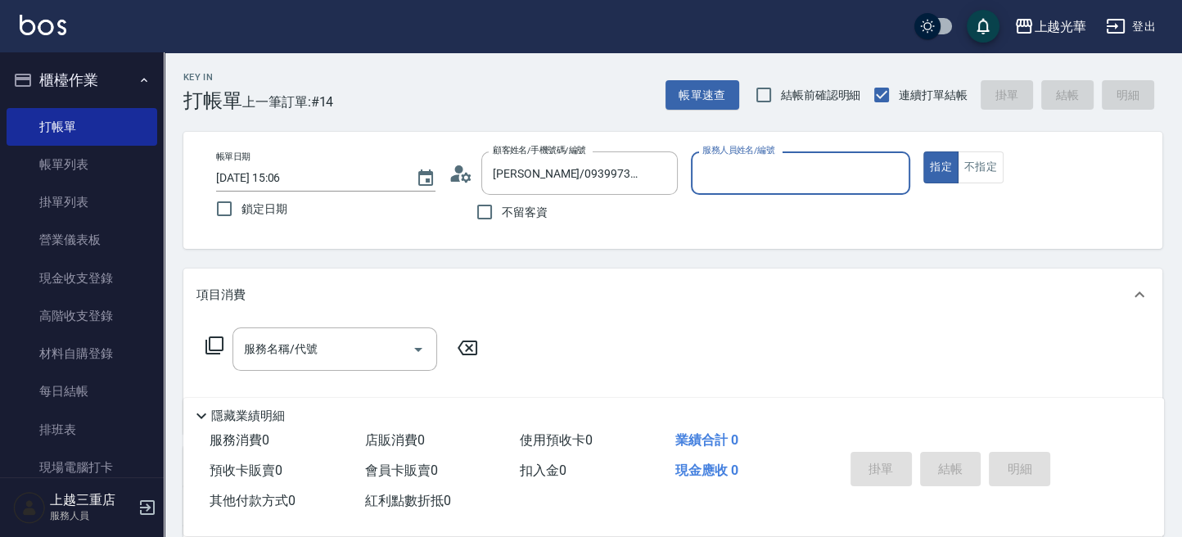
type input "小黑-3"
click at [389, 343] on input "服務名稱/代號" at bounding box center [322, 349] width 165 height 29
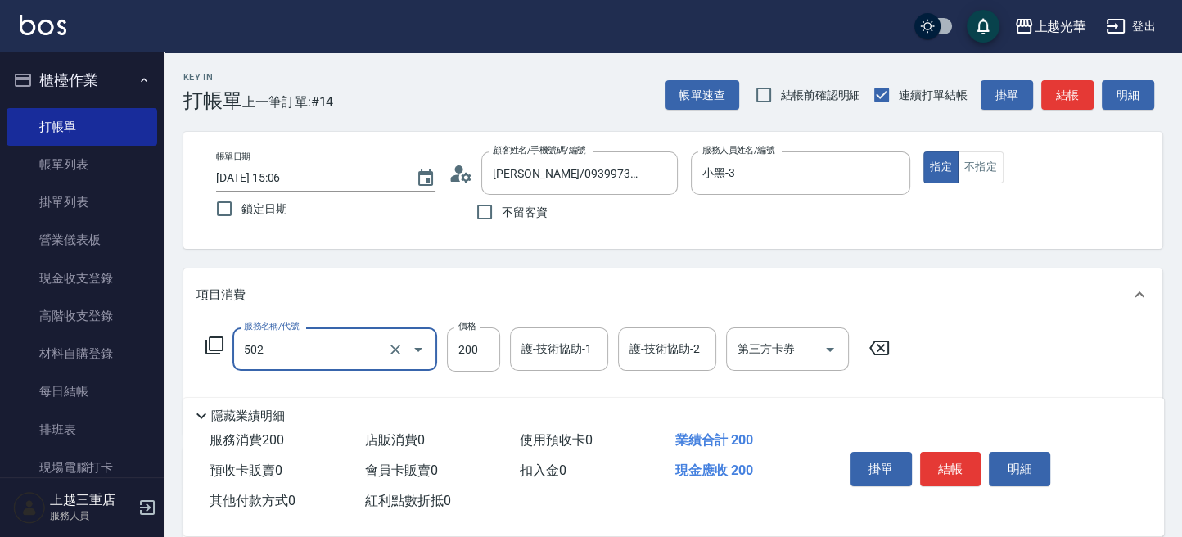
type input "自備護髮(502)"
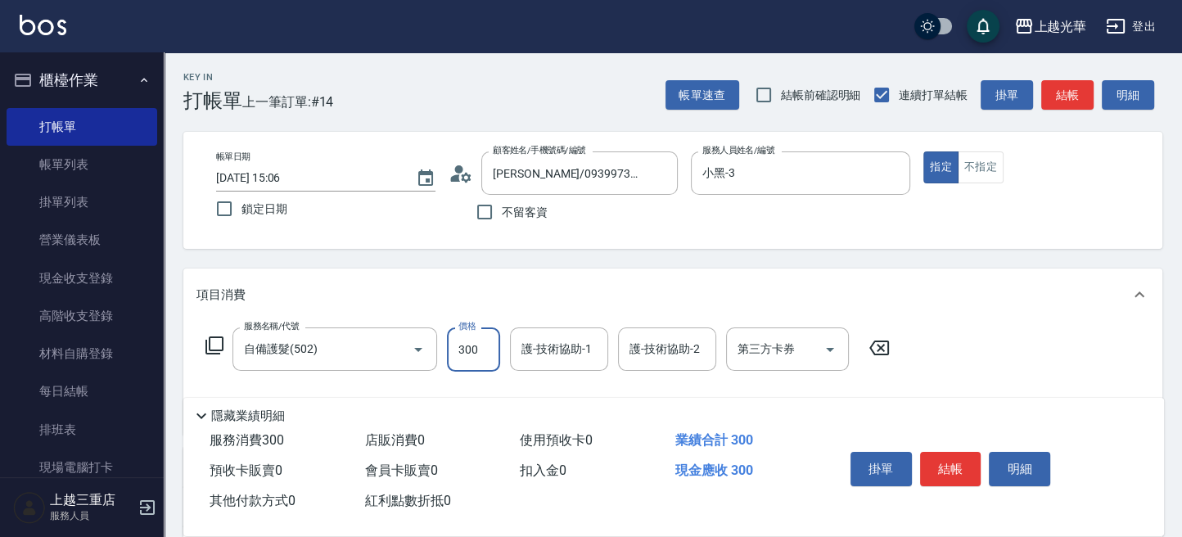
type input "300"
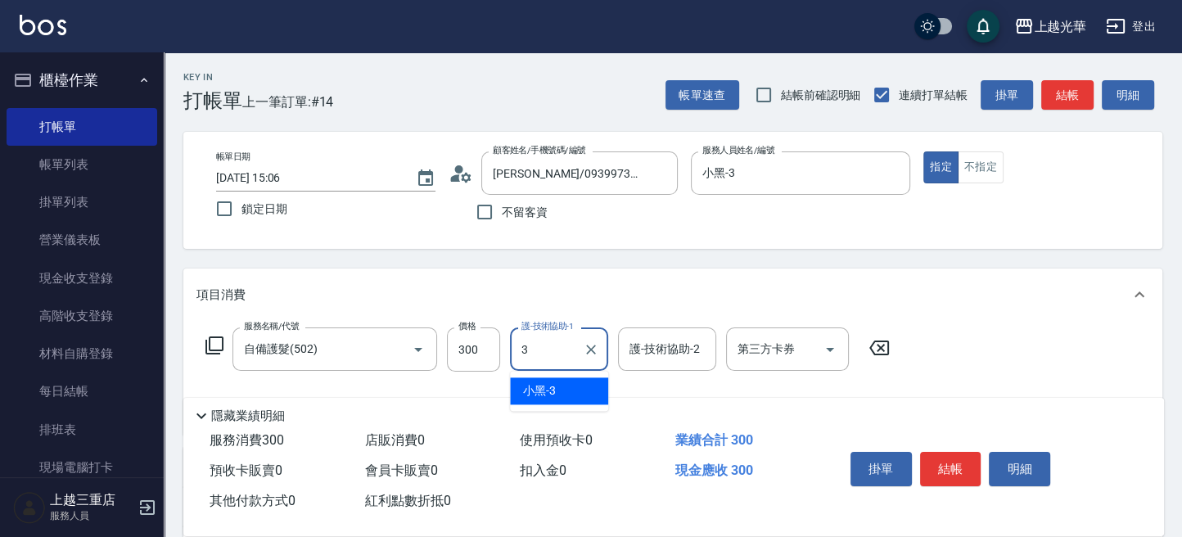
type input "小黑-3"
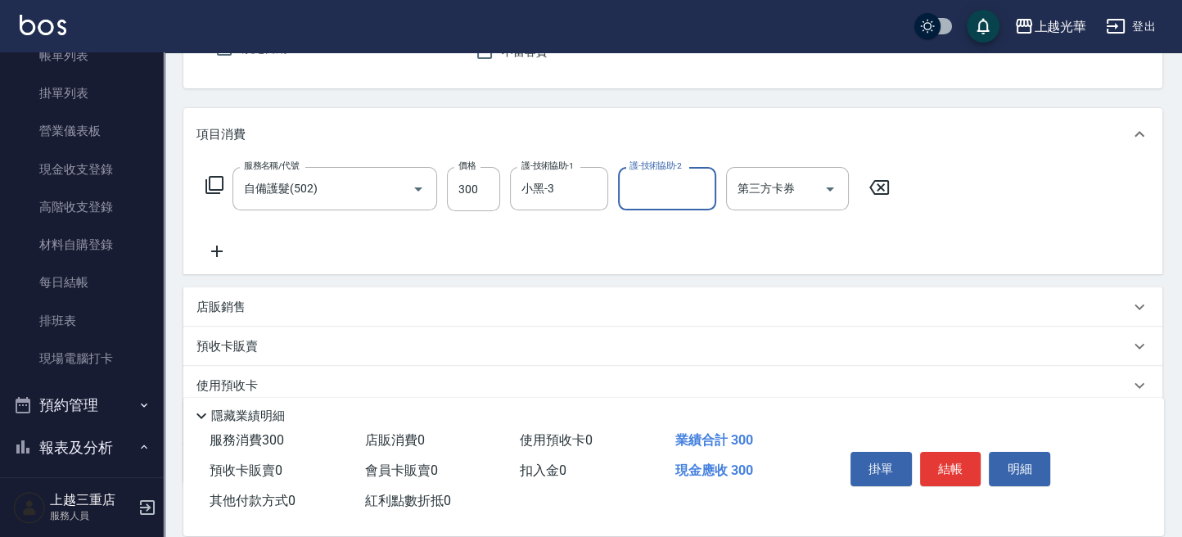
scroll to position [218, 0]
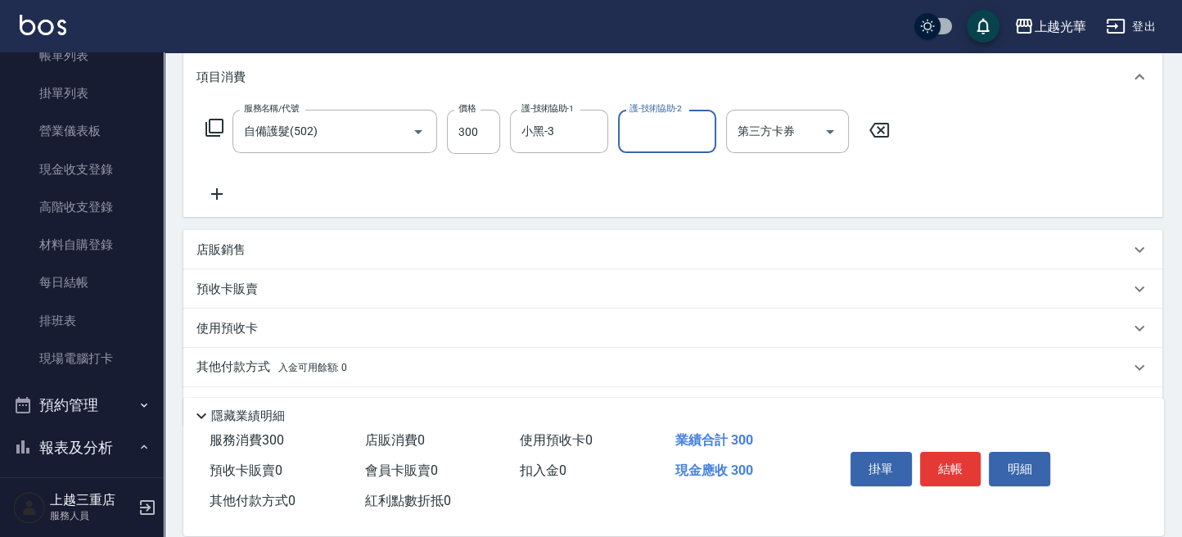
click at [213, 193] on icon at bounding box center [216, 193] width 11 height 11
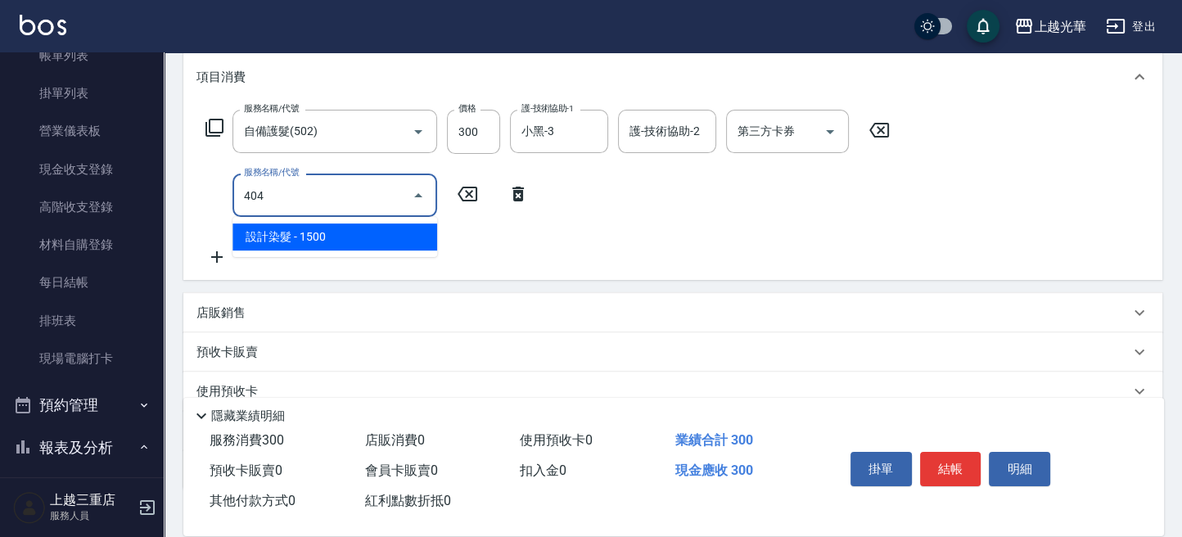
type input "設計染髮(404)"
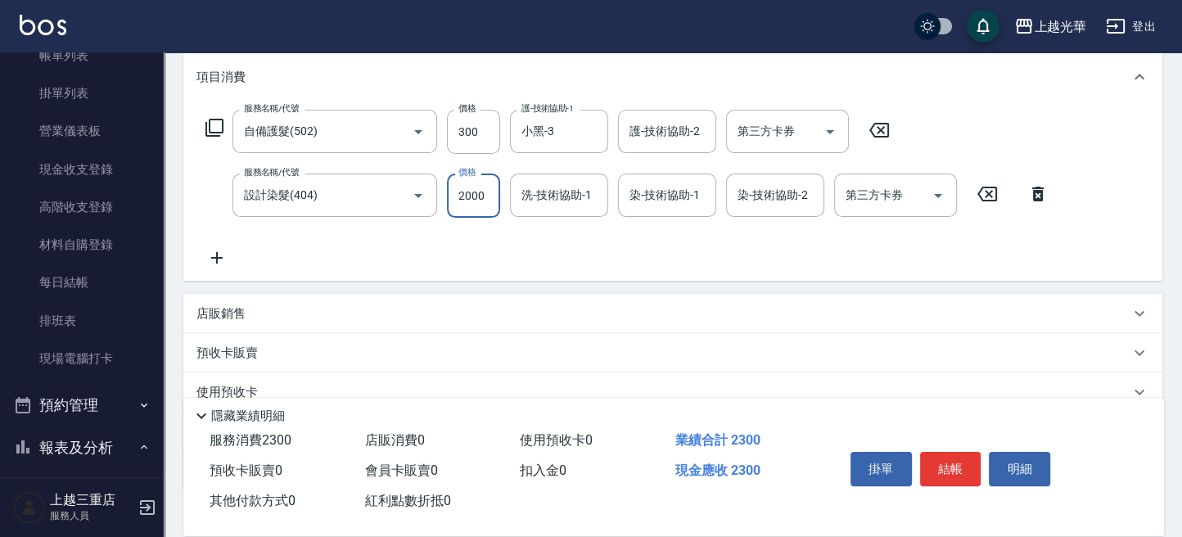
type input "2000"
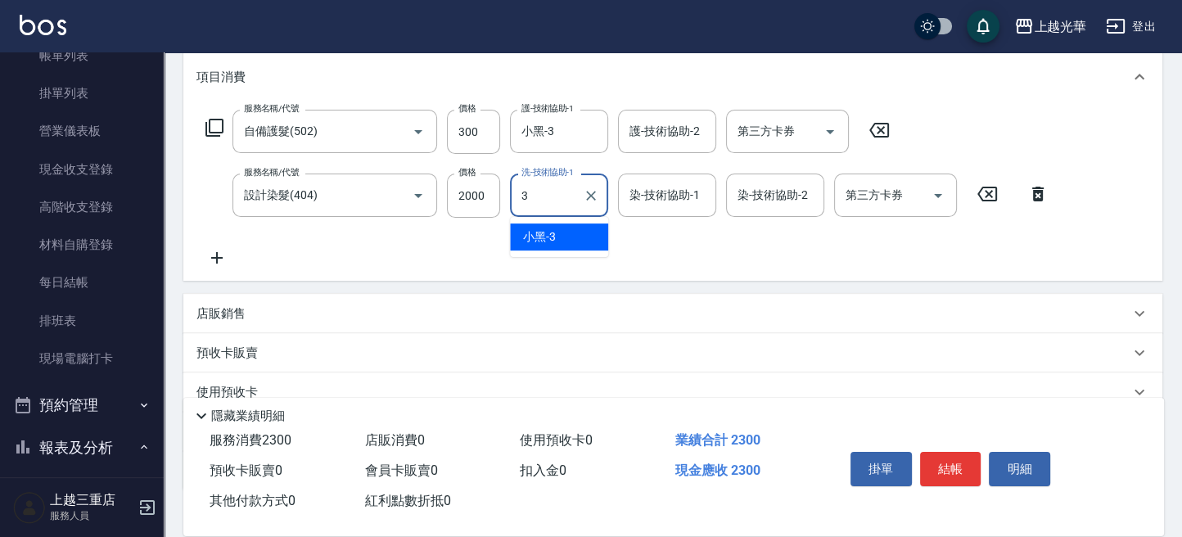
type input "小黑-3"
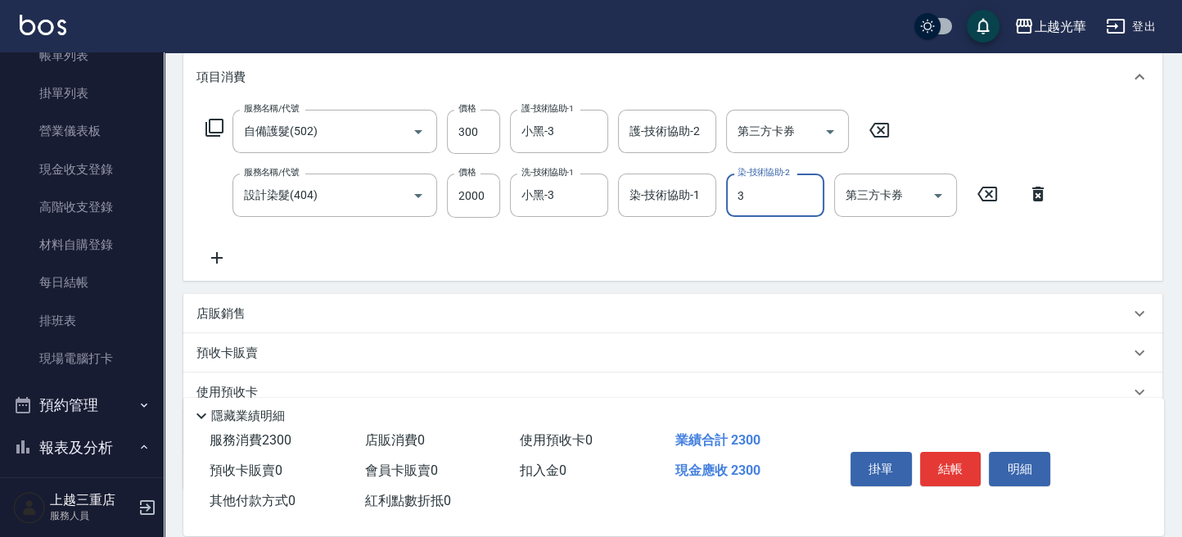
type input "小黑-3"
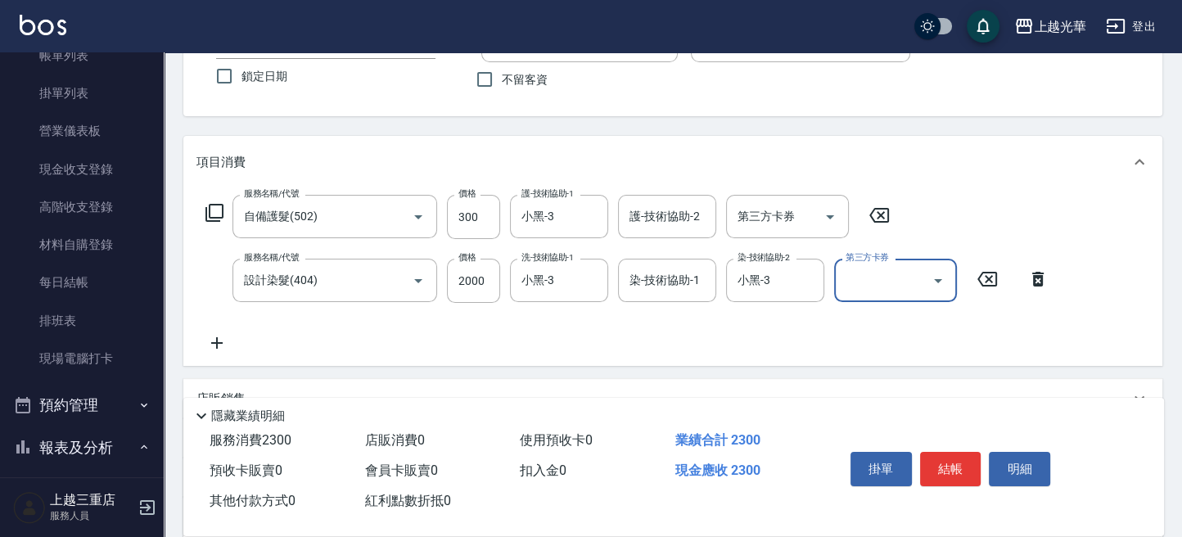
scroll to position [109, 0]
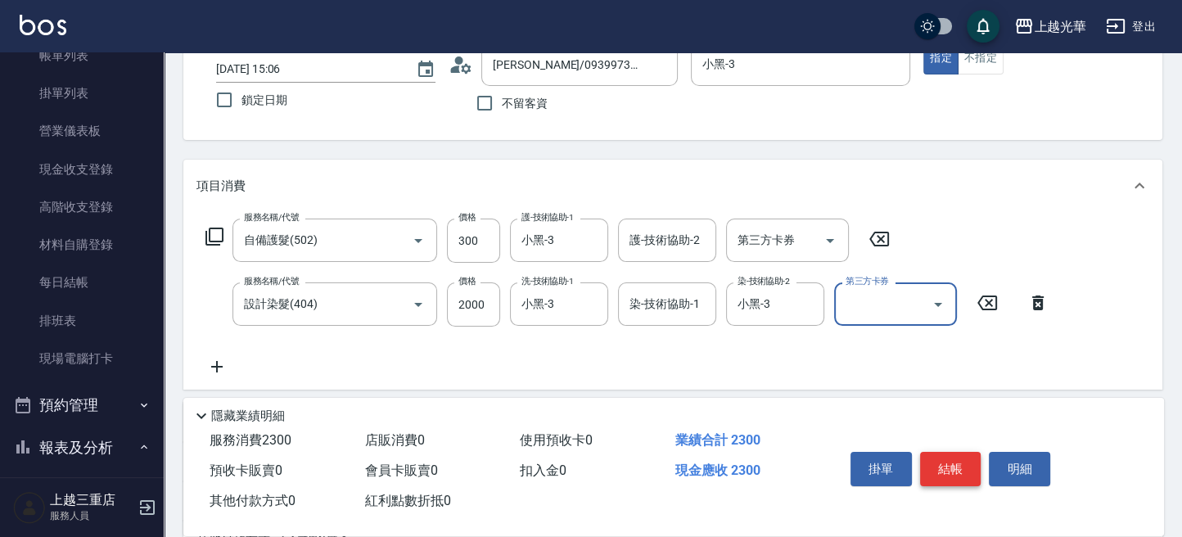
click at [966, 457] on button "結帳" at bounding box center [950, 469] width 61 height 34
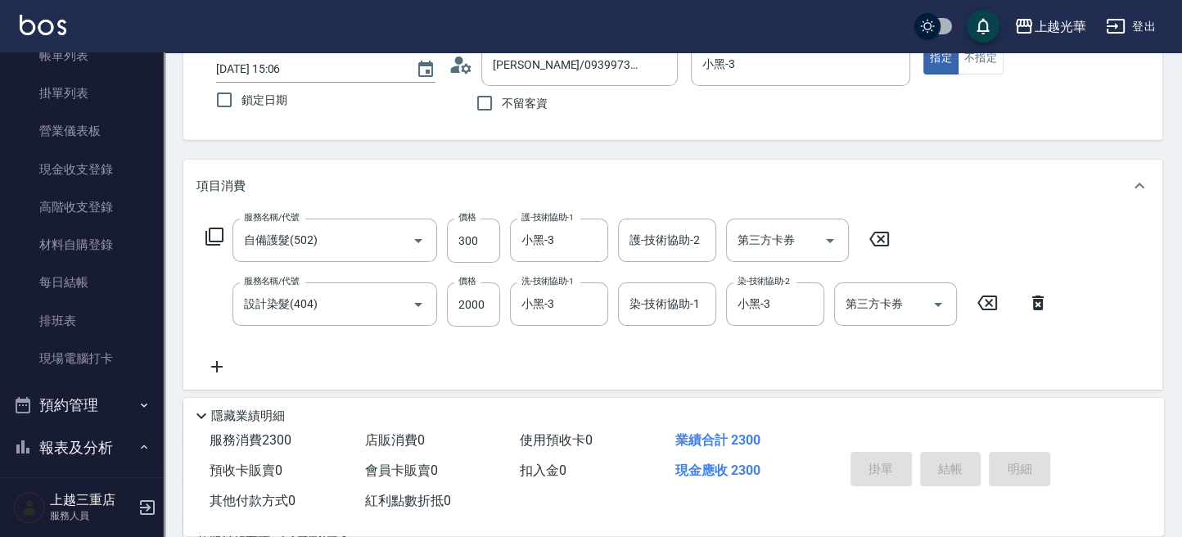
type input "[DATE] 15:42"
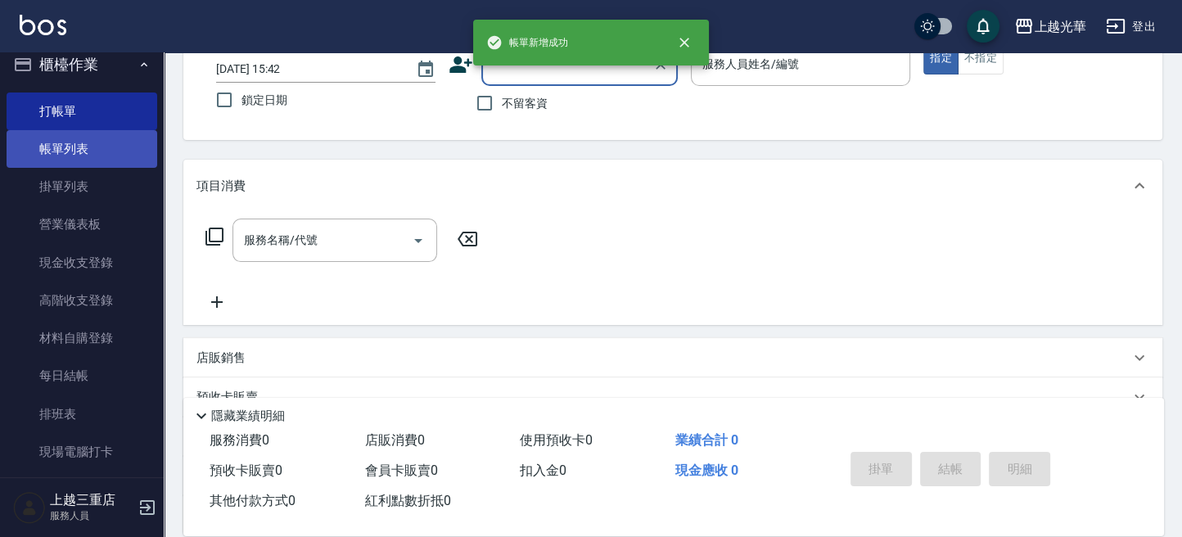
scroll to position [0, 0]
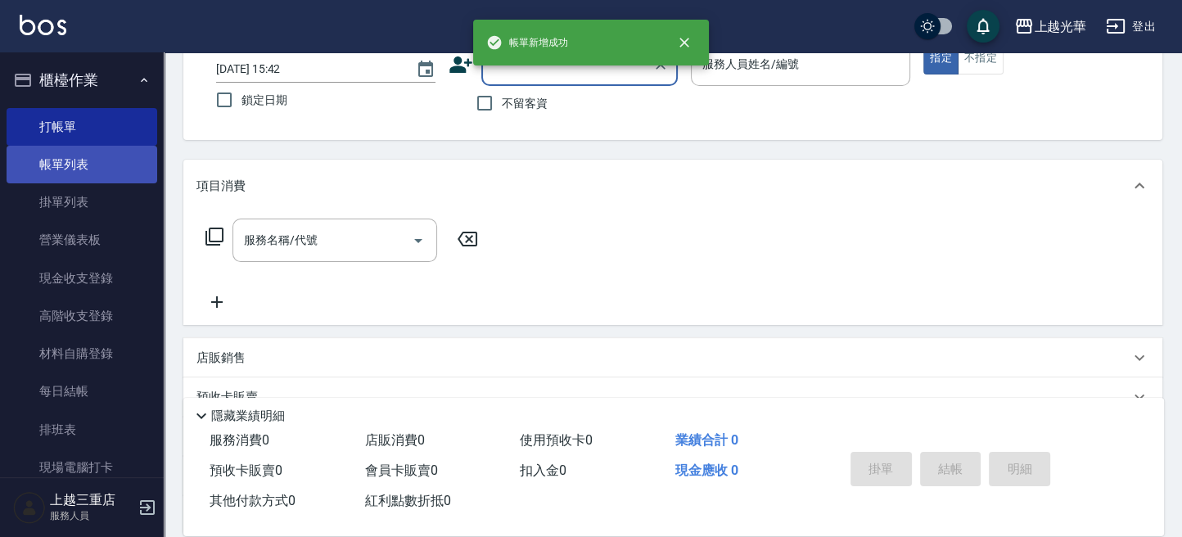
click at [71, 151] on link "帳單列表" at bounding box center [82, 165] width 151 height 38
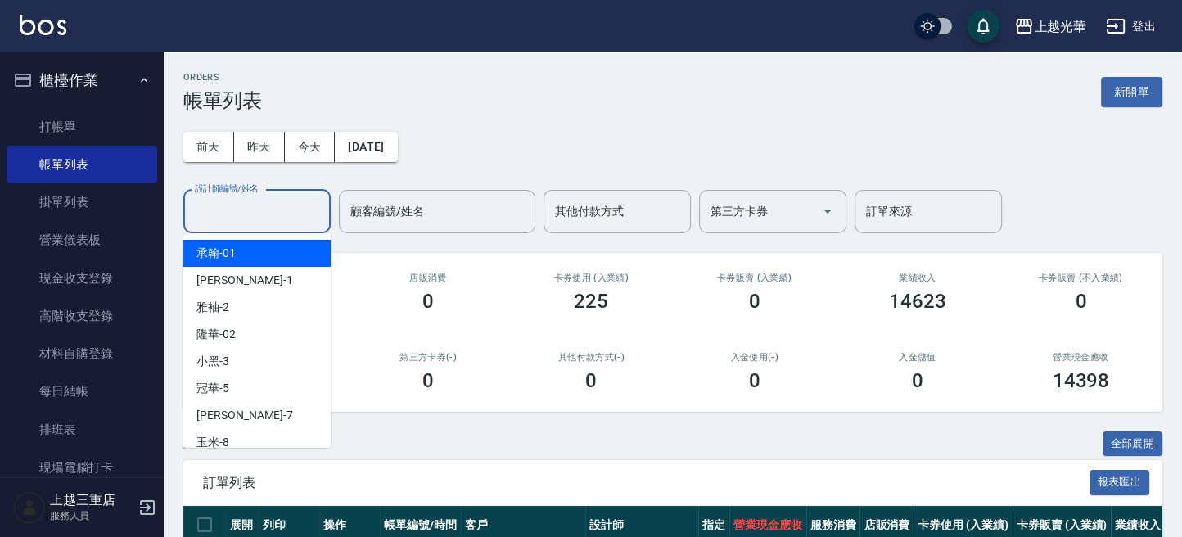
click at [285, 213] on input "設計師編號/姓名" at bounding box center [257, 211] width 133 height 29
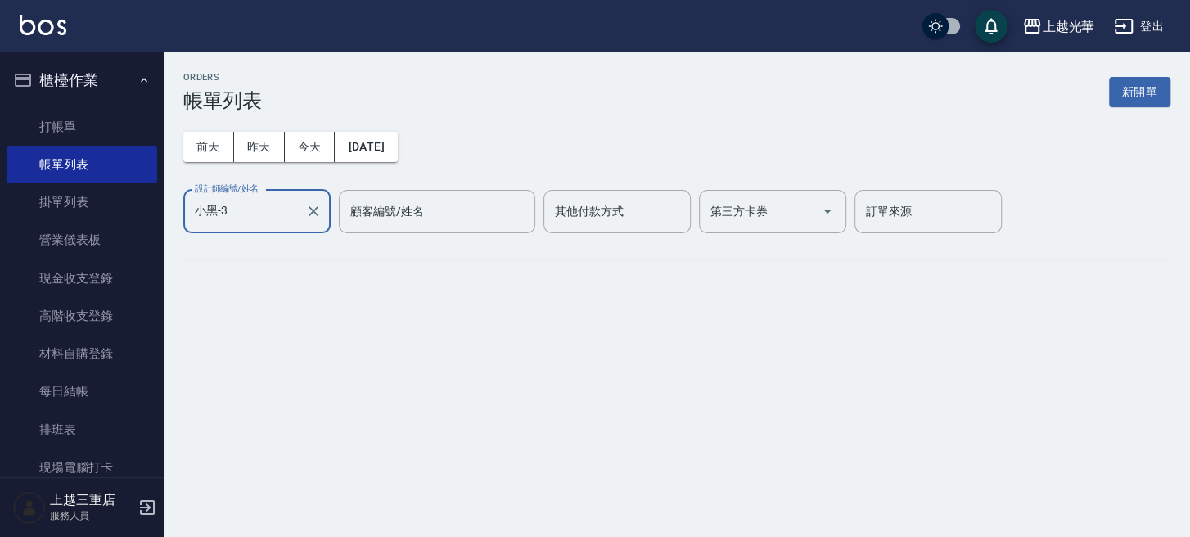
type input "小黑-3"
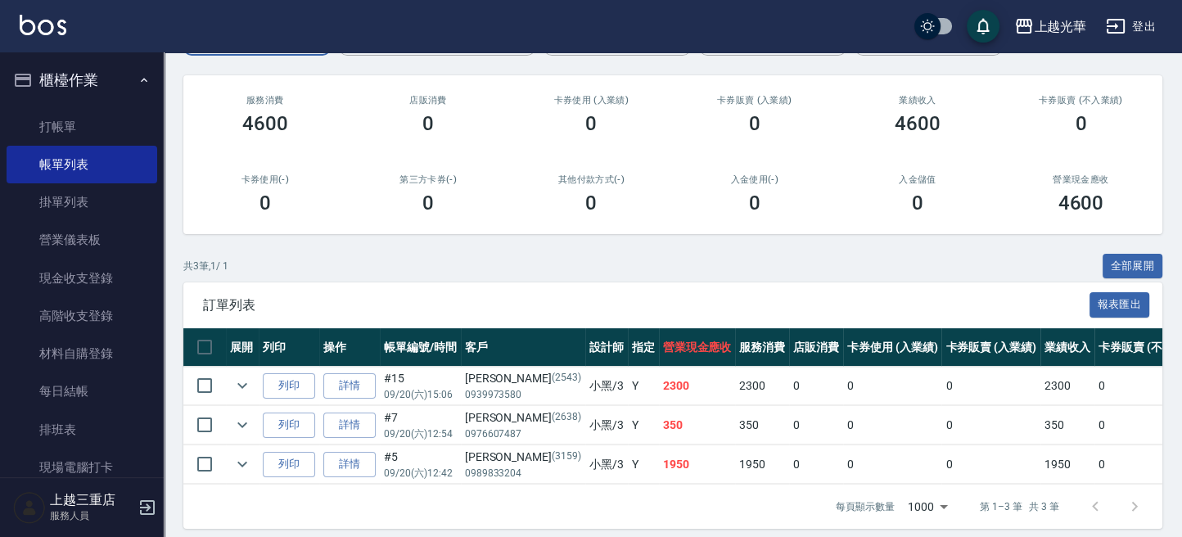
scroll to position [204, 0]
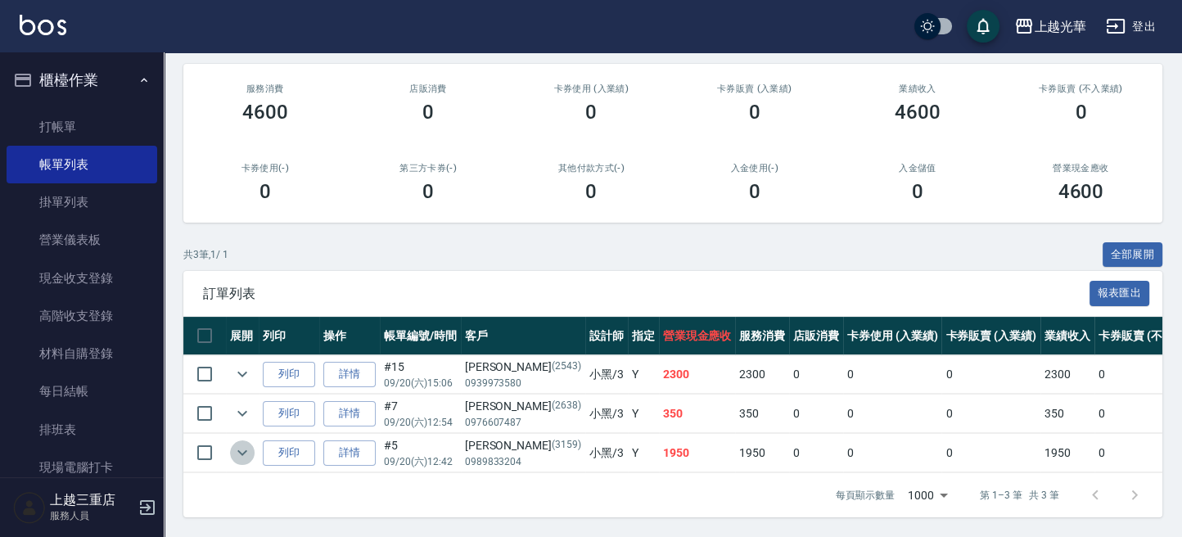
click at [234, 443] on icon "expand row" at bounding box center [242, 453] width 20 height 20
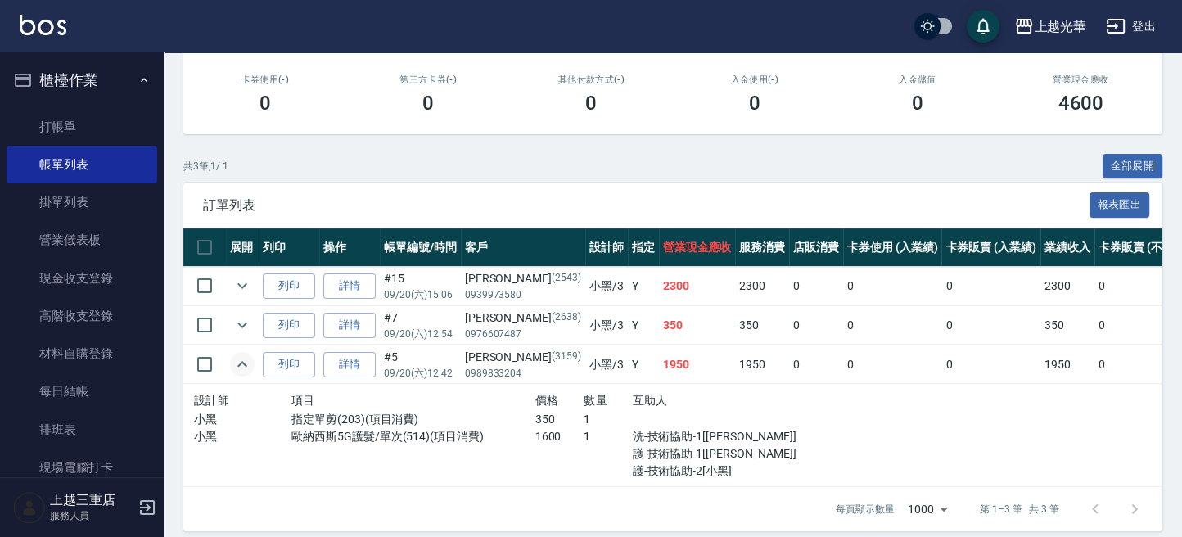
scroll to position [305, 0]
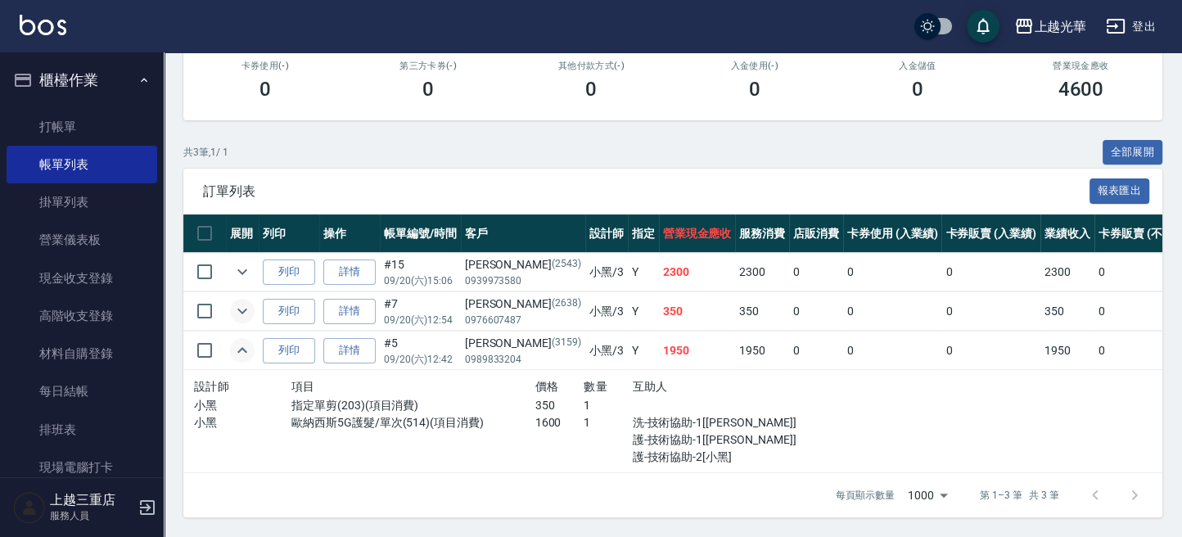
click at [251, 301] on icon "expand row" at bounding box center [242, 311] width 20 height 20
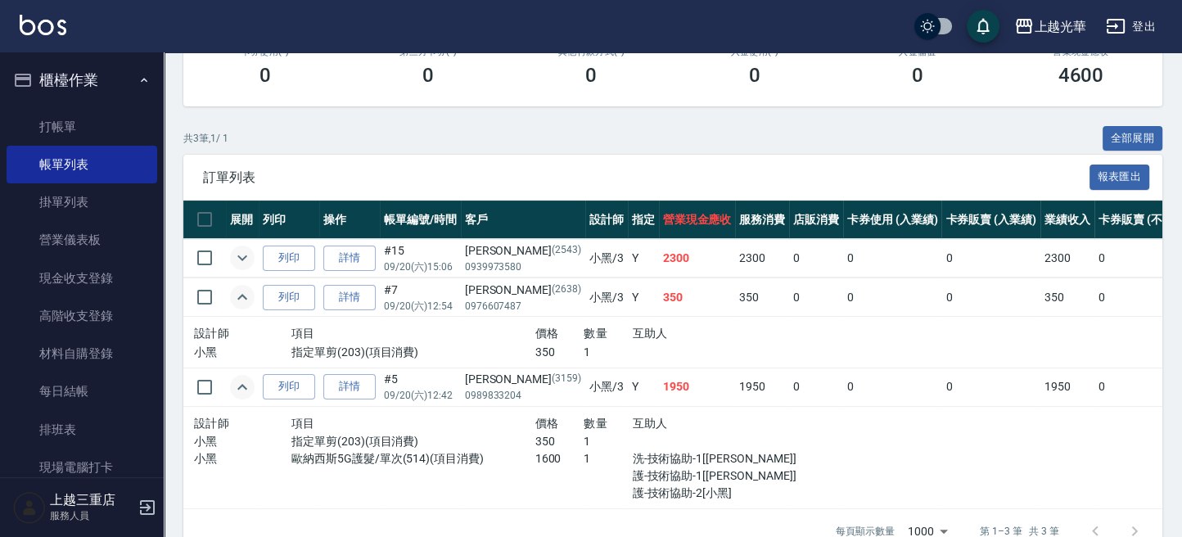
click at [237, 258] on icon "expand row" at bounding box center [242, 258] width 20 height 20
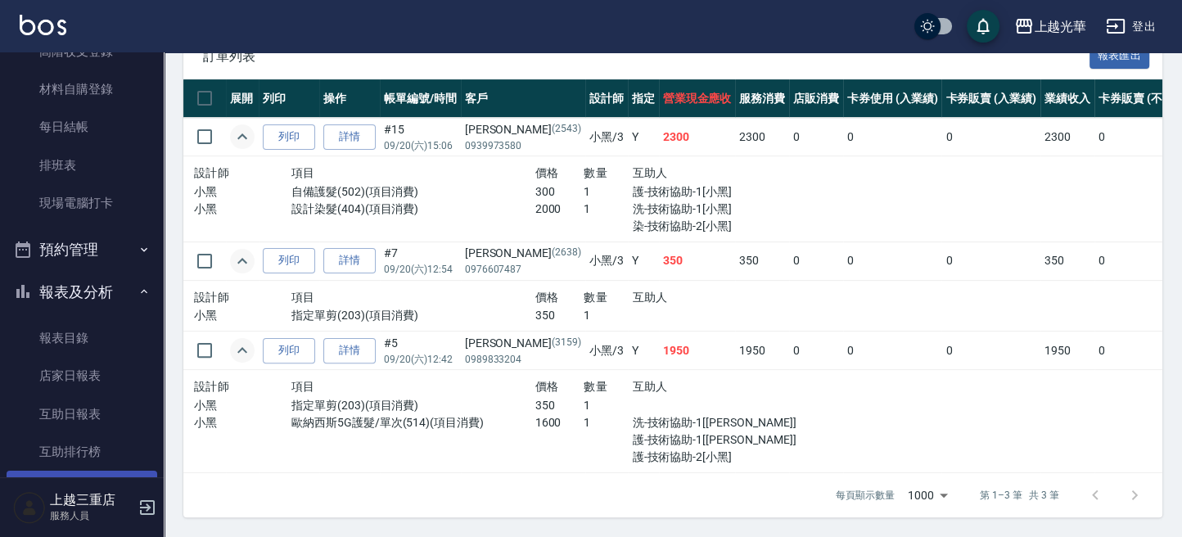
scroll to position [327, 0]
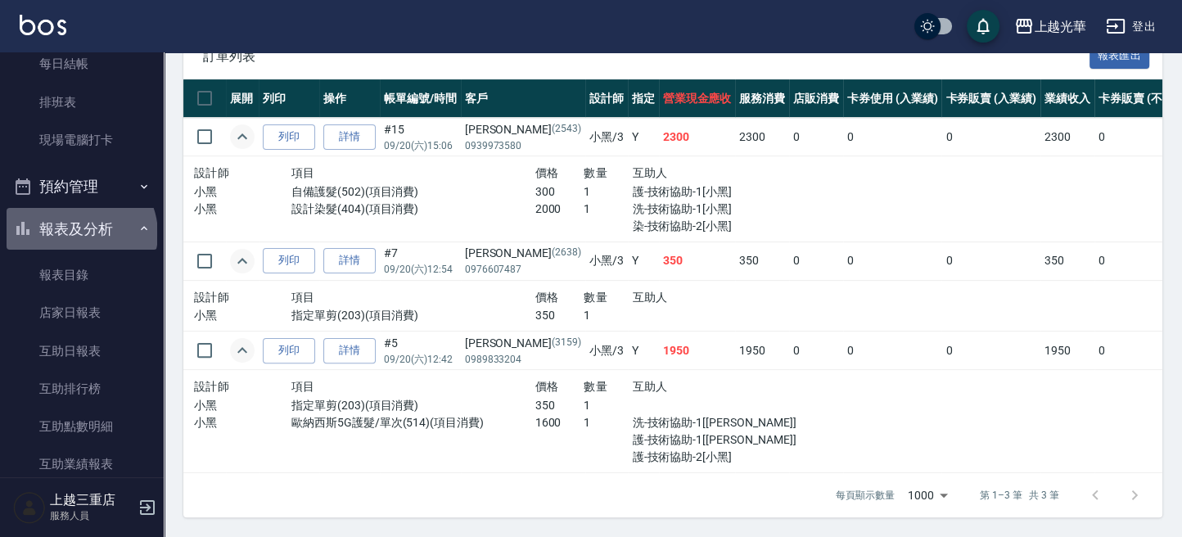
click at [79, 233] on button "報表及分析" at bounding box center [82, 229] width 151 height 43
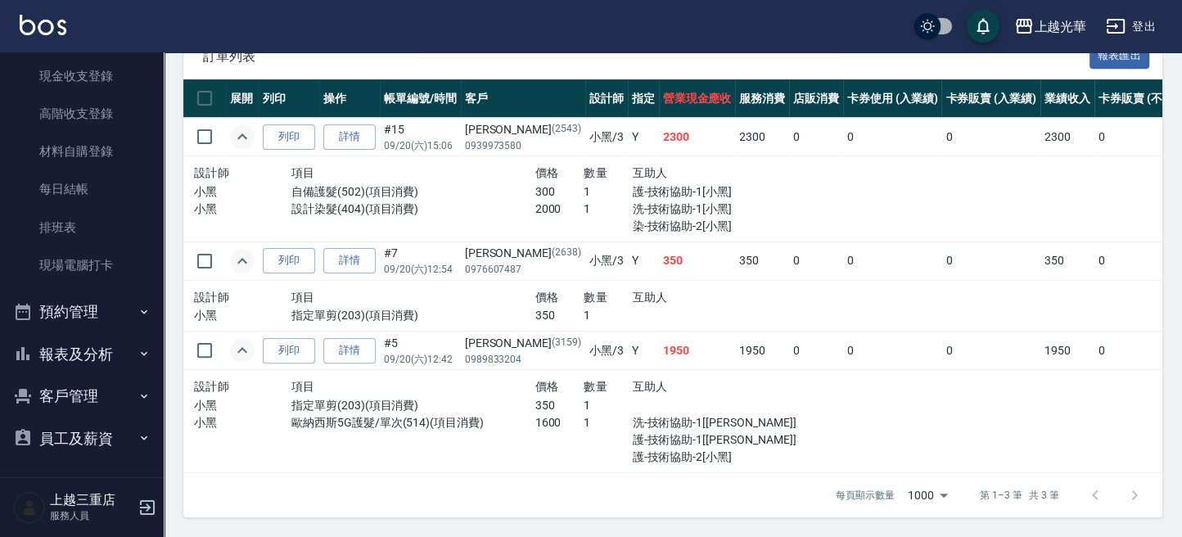
scroll to position [203, 0]
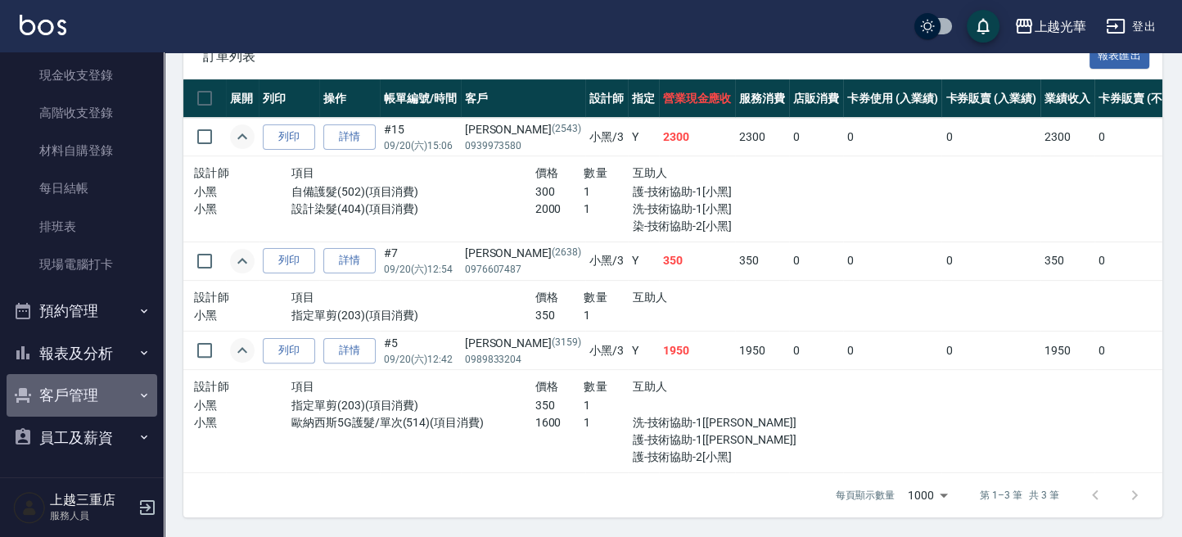
click at [97, 400] on button "客戶管理" at bounding box center [82, 395] width 151 height 43
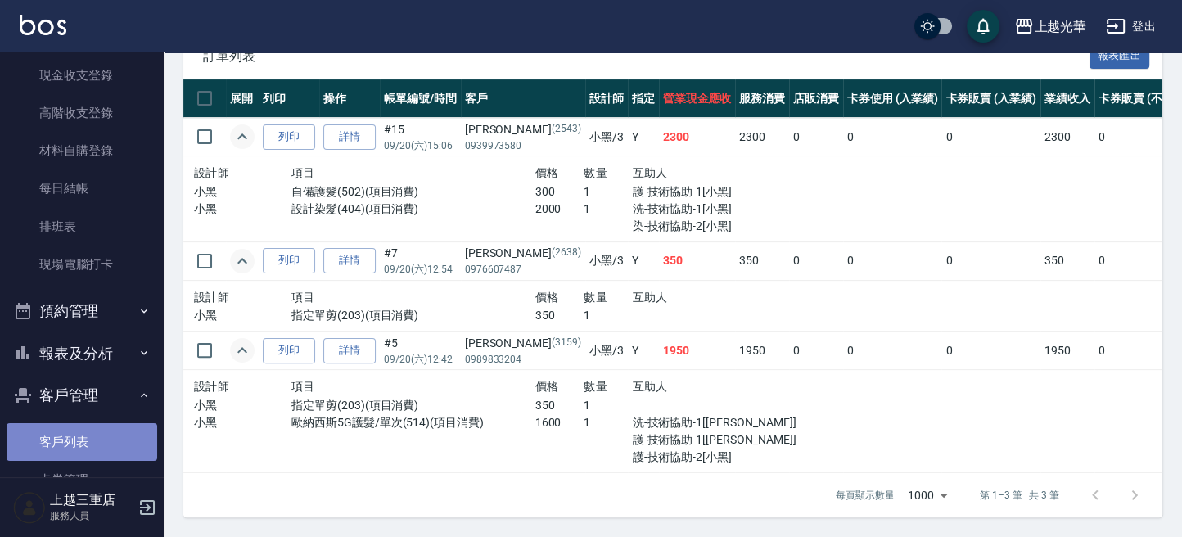
click at [88, 446] on link "客戶列表" at bounding box center [82, 442] width 151 height 38
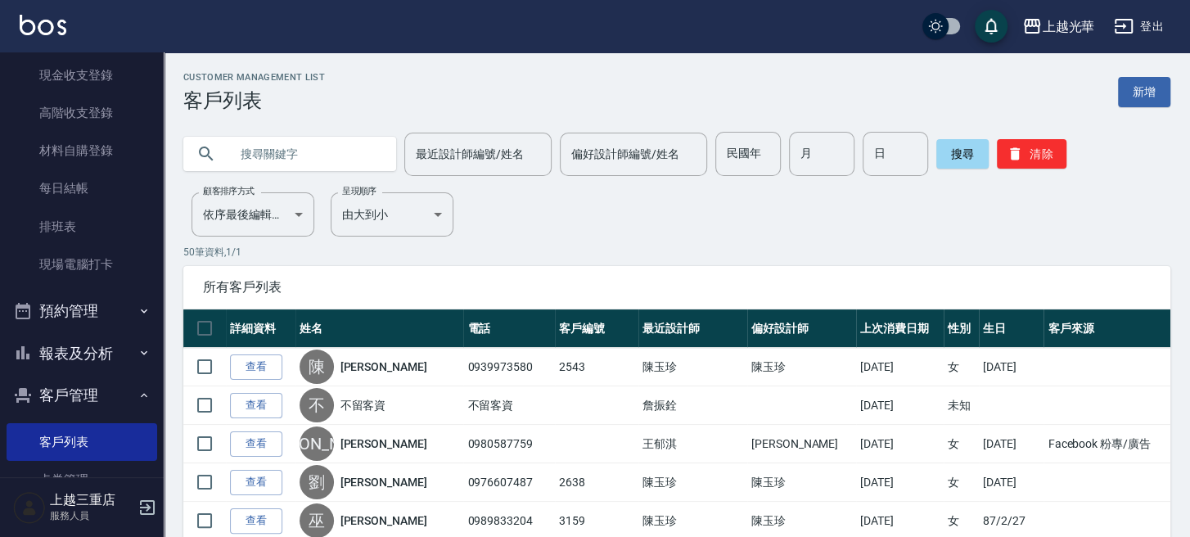
click at [371, 157] on input "text" at bounding box center [306, 154] width 154 height 44
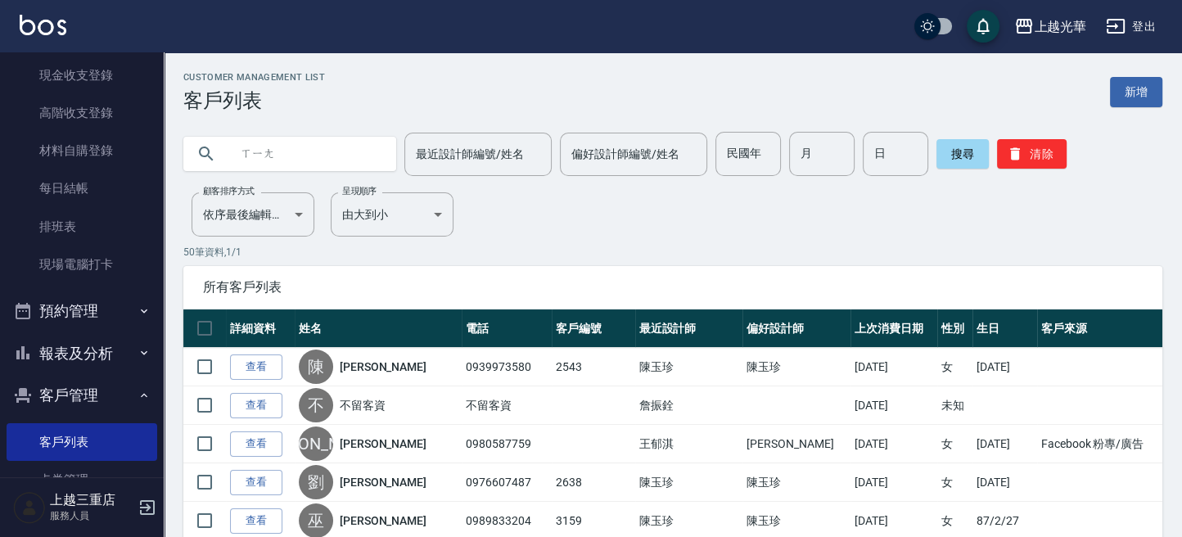
type input "相"
type input "[PERSON_NAME]"
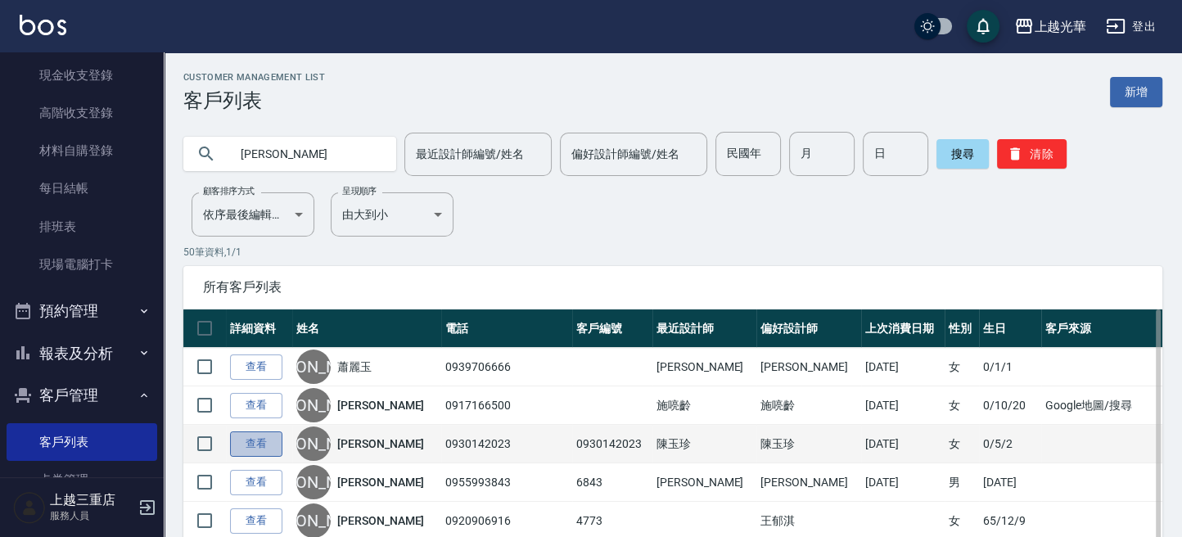
click at [261, 448] on link "查看" at bounding box center [256, 443] width 52 height 25
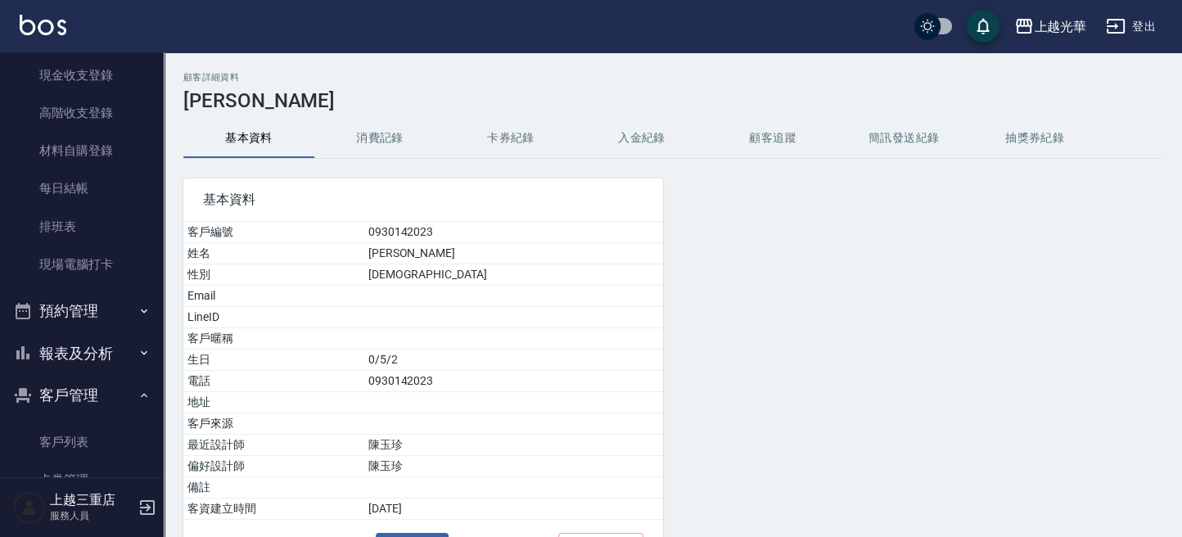
click at [408, 137] on button "消費記錄" at bounding box center [379, 138] width 131 height 39
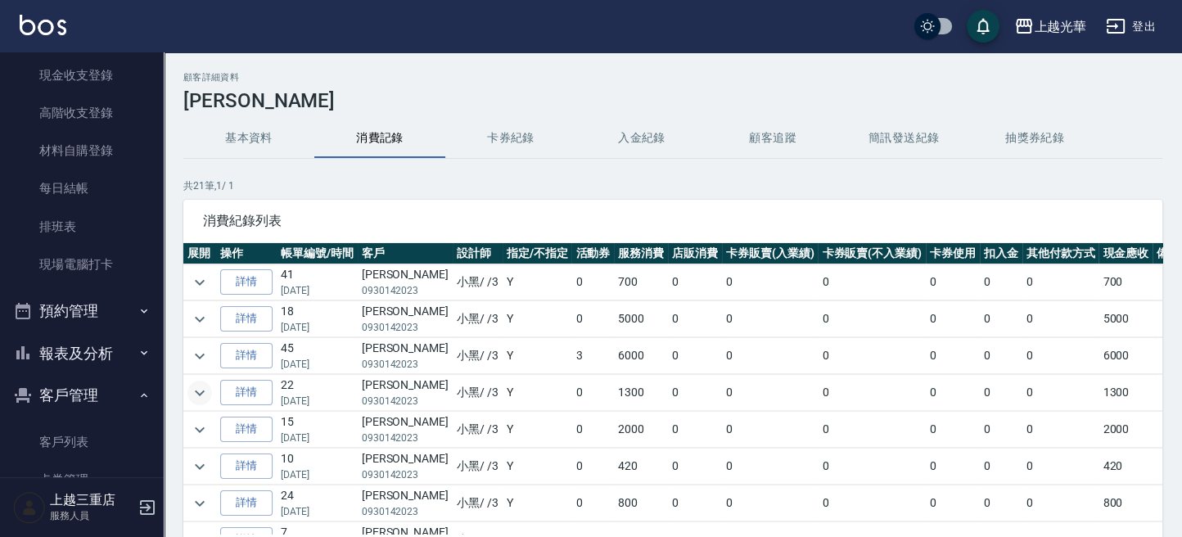
click at [198, 393] on icon "expand row" at bounding box center [200, 393] width 20 height 20
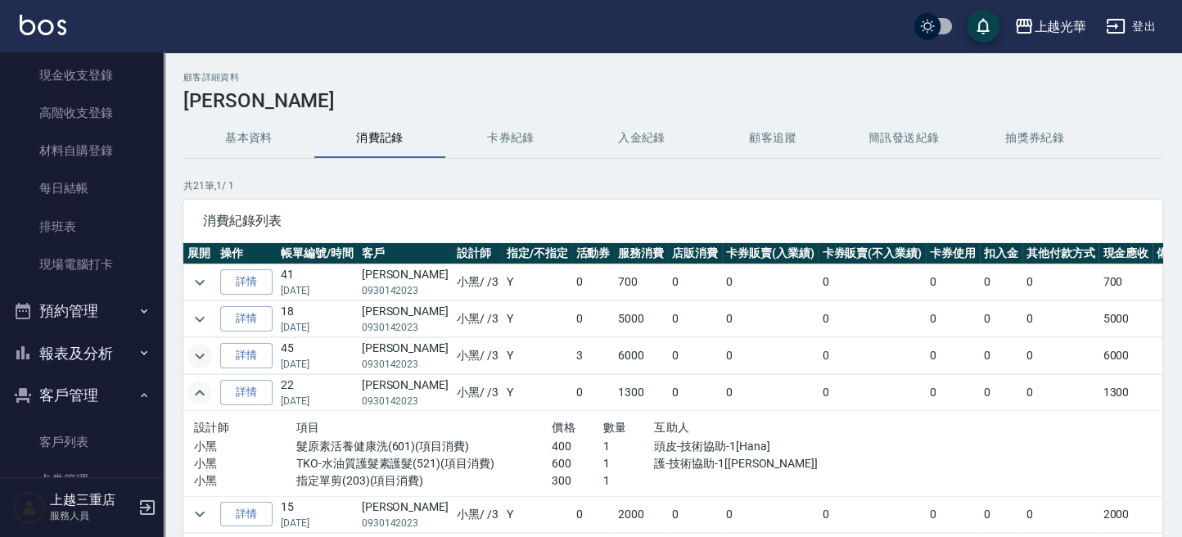
click at [196, 349] on icon "expand row" at bounding box center [200, 356] width 20 height 20
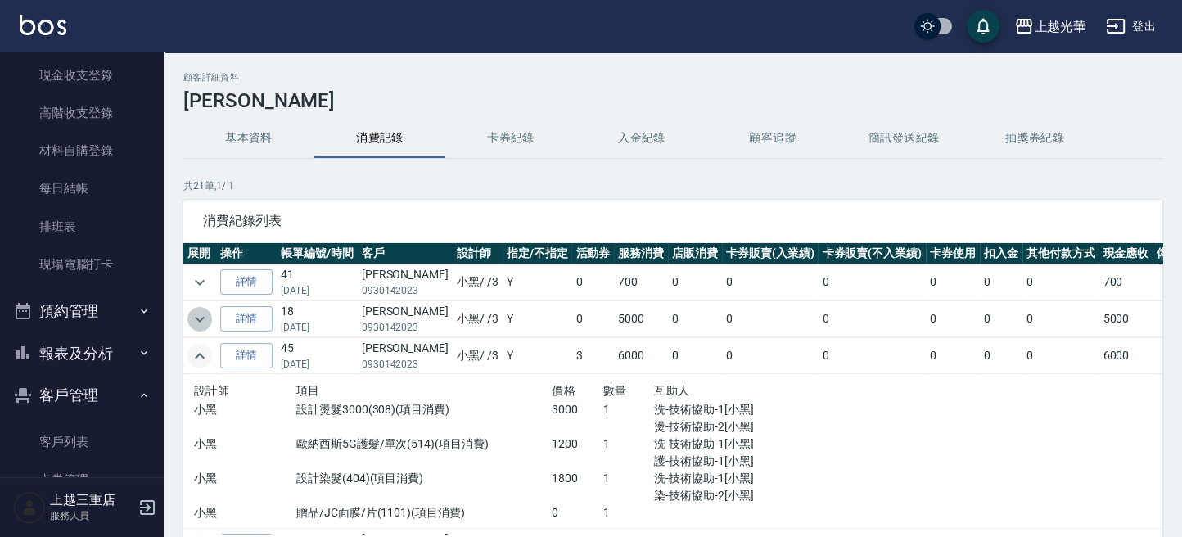
click at [209, 314] on icon "expand row" at bounding box center [200, 319] width 20 height 20
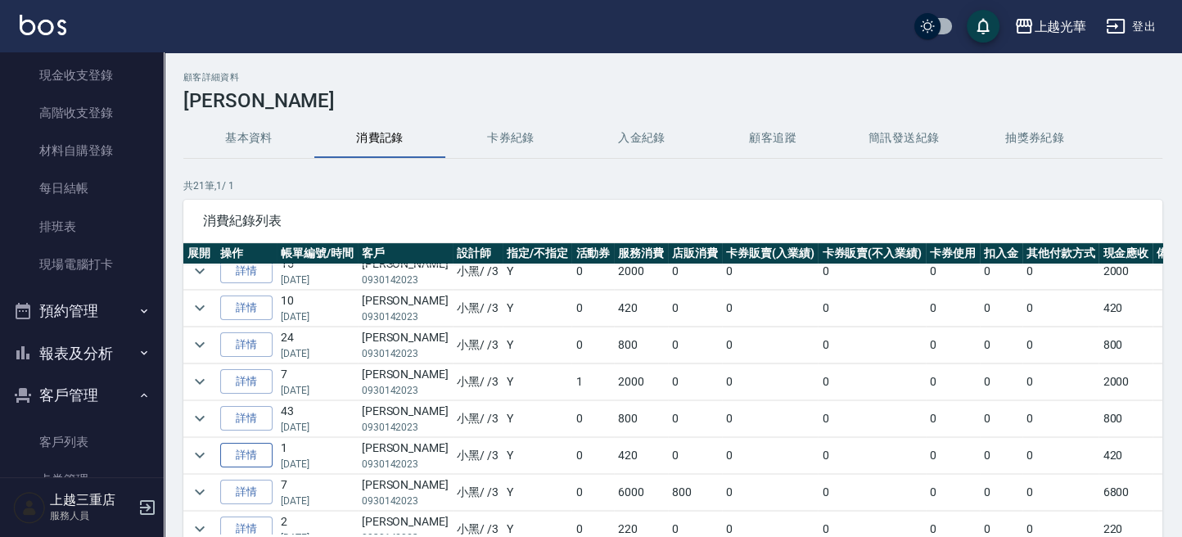
scroll to position [436, 0]
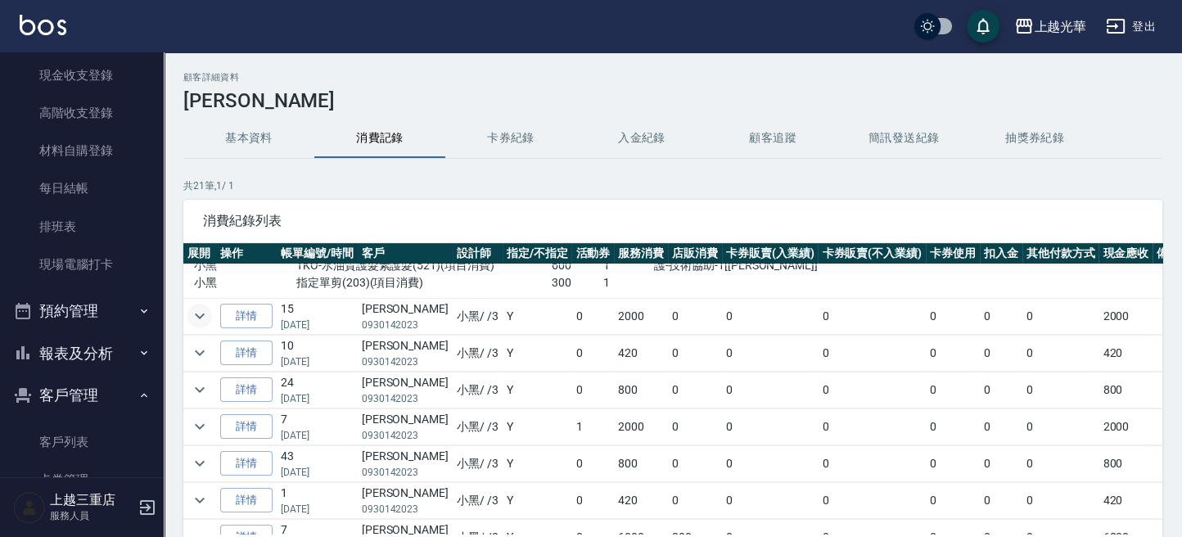
click at [206, 311] on icon "expand row" at bounding box center [200, 316] width 20 height 20
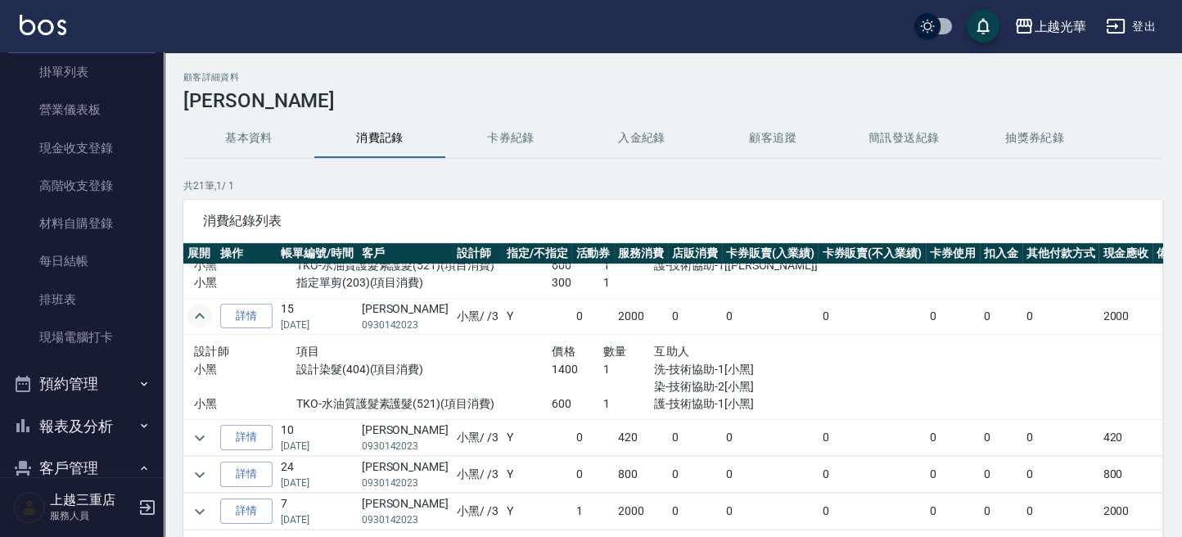
scroll to position [0, 0]
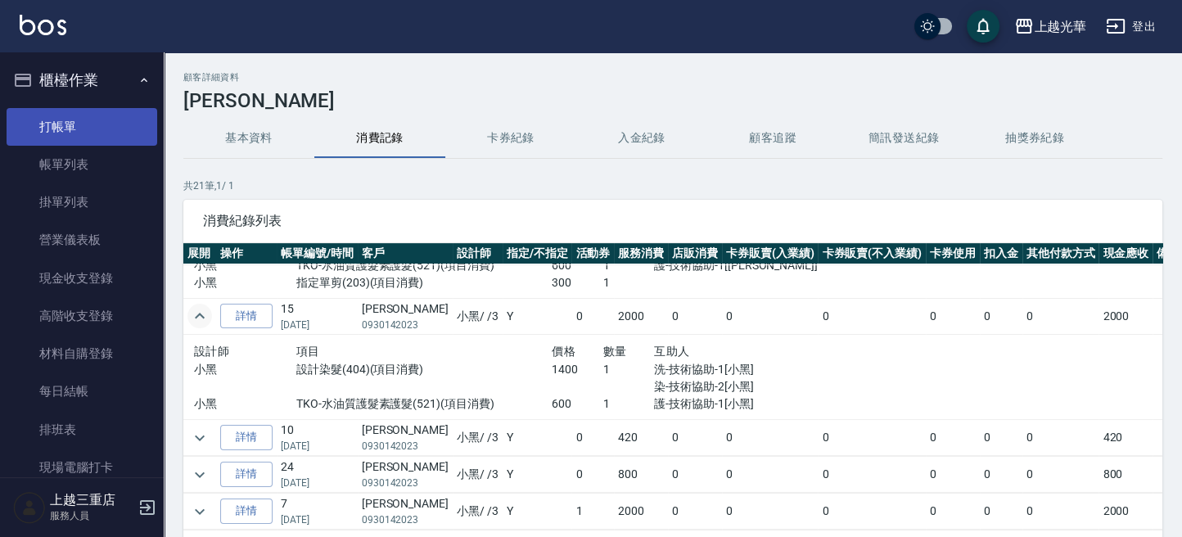
click at [36, 108] on link "打帳單" at bounding box center [82, 127] width 151 height 38
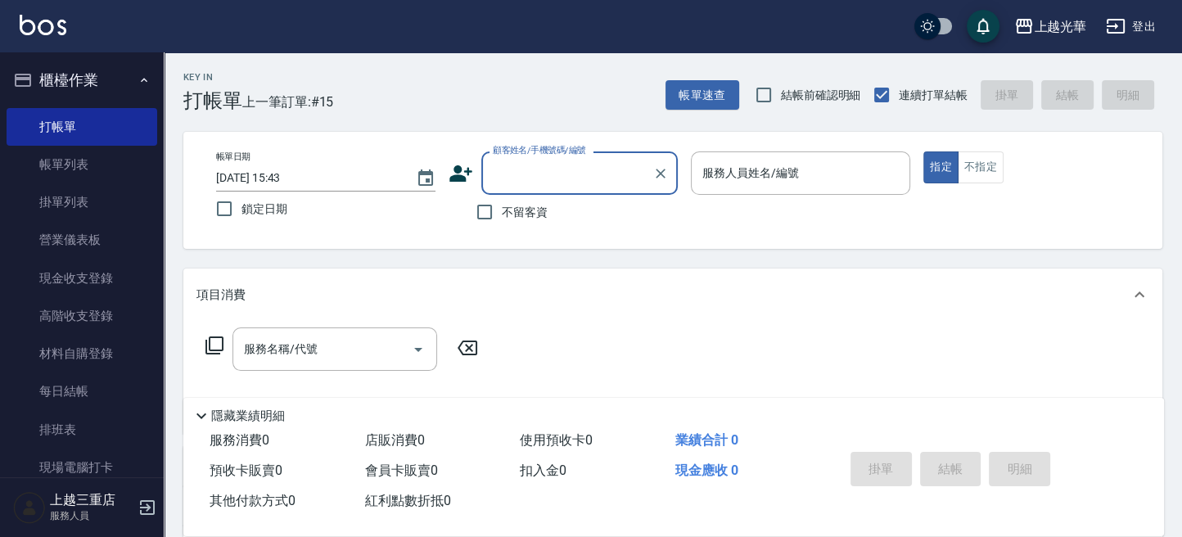
drag, startPoint x: 489, startPoint y: 213, endPoint x: 761, endPoint y: 236, distance: 272.6
click at [493, 217] on input "不留客資" at bounding box center [484, 212] width 34 height 34
checkbox input "true"
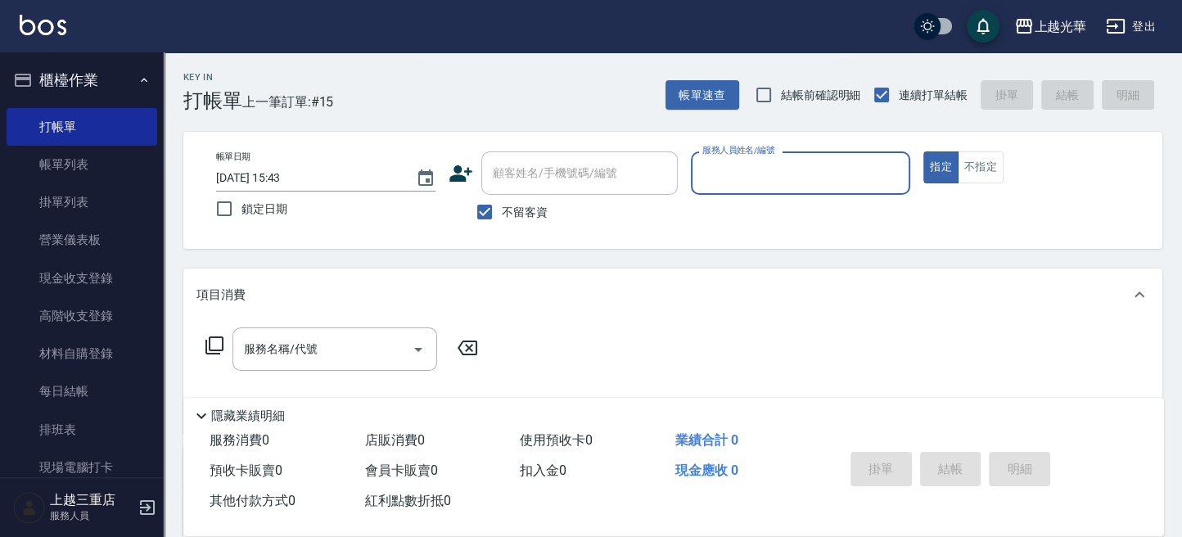
drag, startPoint x: 772, startPoint y: 162, endPoint x: 750, endPoint y: 177, distance: 26.6
click at [770, 164] on input "服務人員姓名/編號" at bounding box center [800, 173] width 205 height 29
type input "冠華-5"
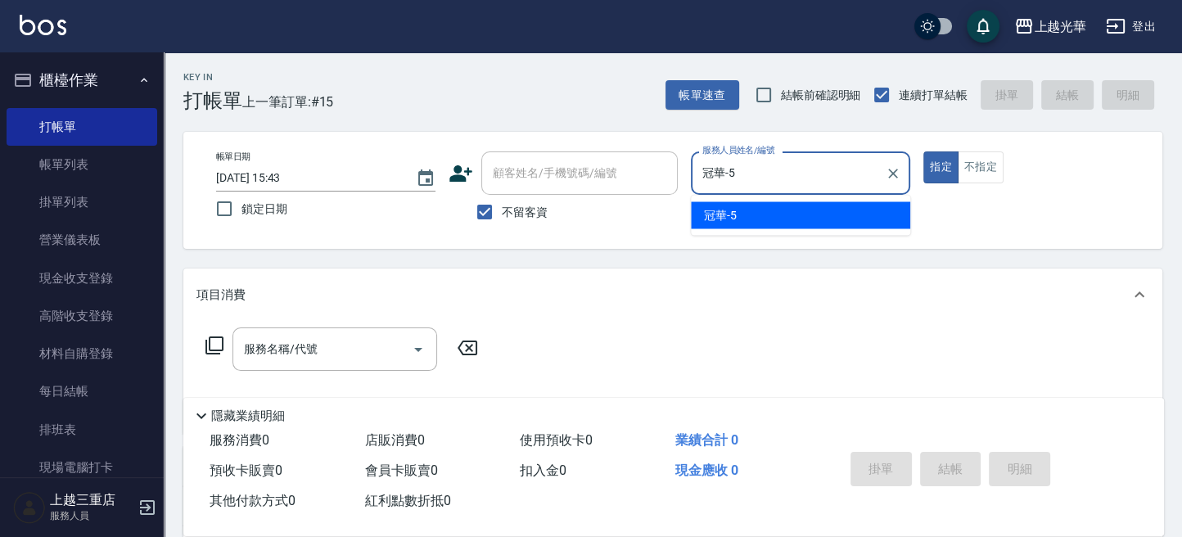
type button "true"
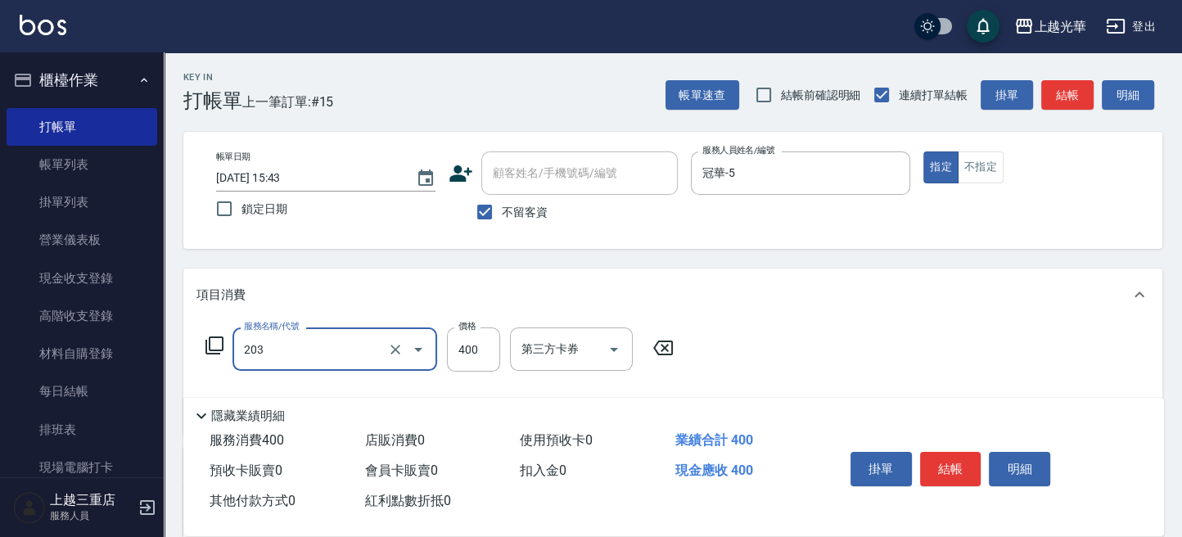
type input "指定單剪(203)"
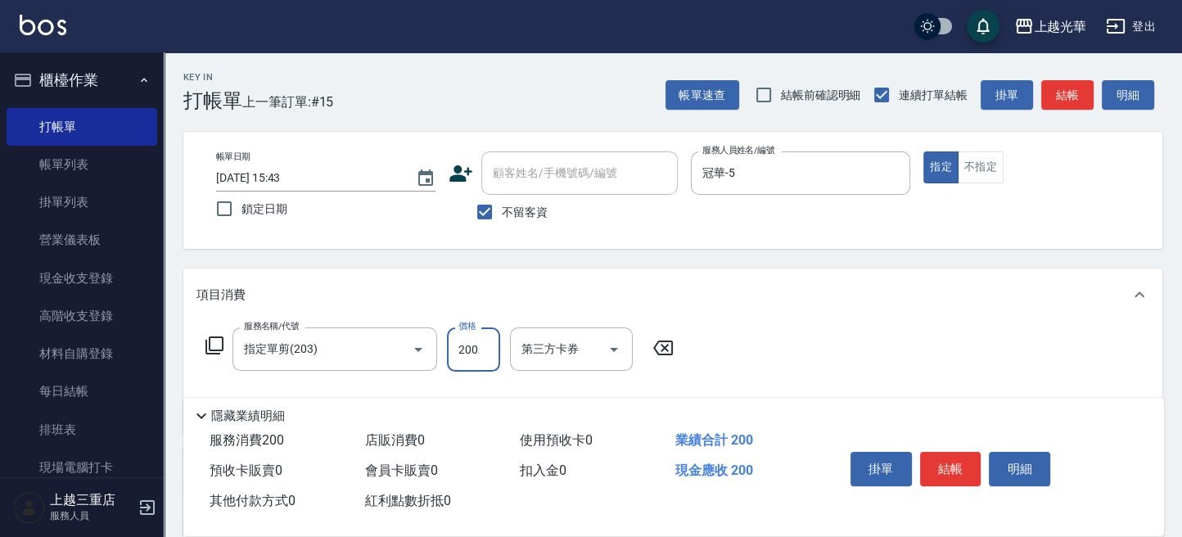
type input "200"
drag, startPoint x: 1040, startPoint y: 198, endPoint x: 1039, endPoint y: 114, distance: 84.3
click at [1040, 182] on div "帳單日期 [DATE] 15:43 鎖定日期 顧客姓名/手機號碼/編號 顧客姓名/手機號碼/編號 不留客資 服務人員姓名/編號 冠華-5 服務人員姓名/編號 …" at bounding box center [672, 190] width 939 height 78
click at [1061, 102] on button "結帳" at bounding box center [1067, 95] width 52 height 30
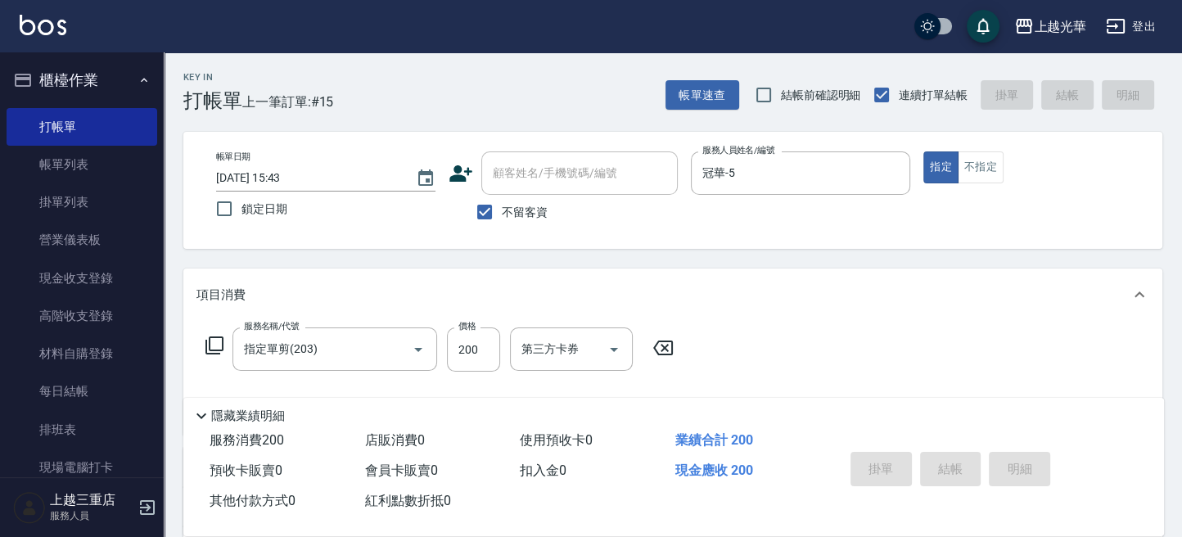
type input "[DATE] 16:08"
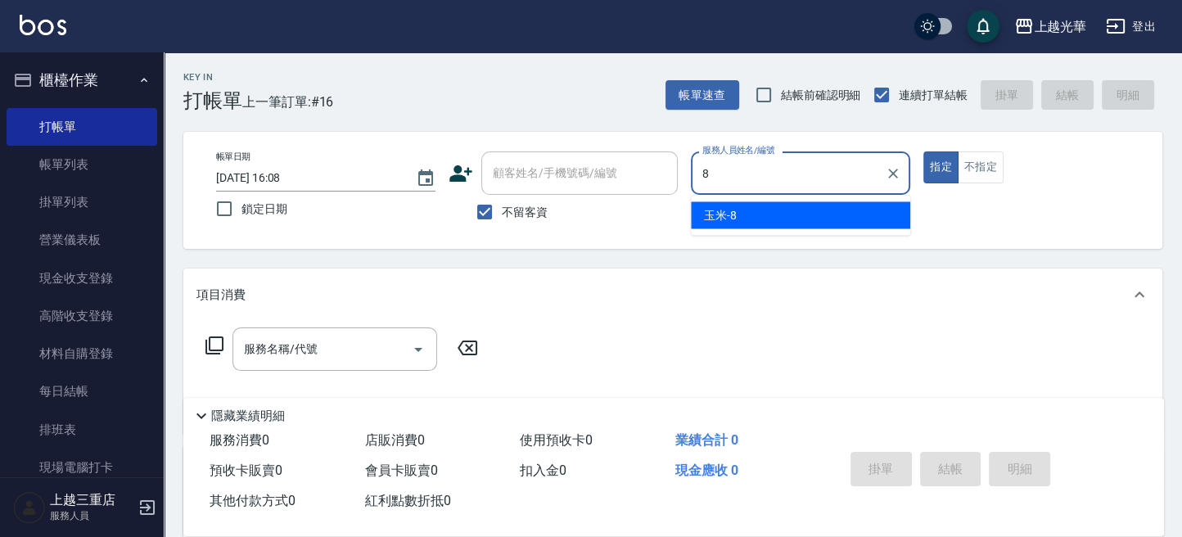
type input "玉米-8"
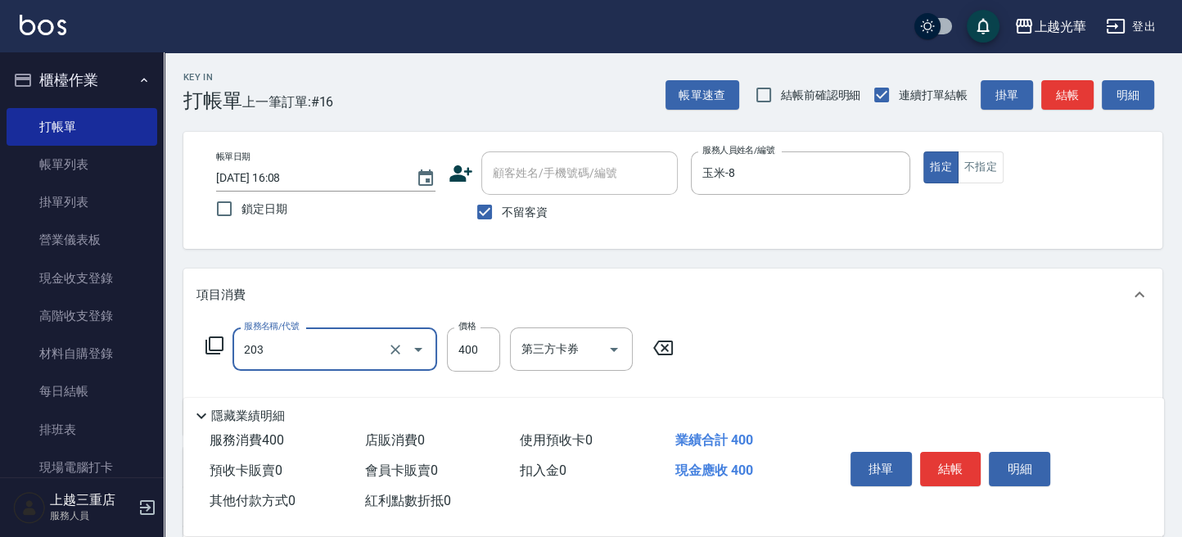
type input "指定單剪(203)"
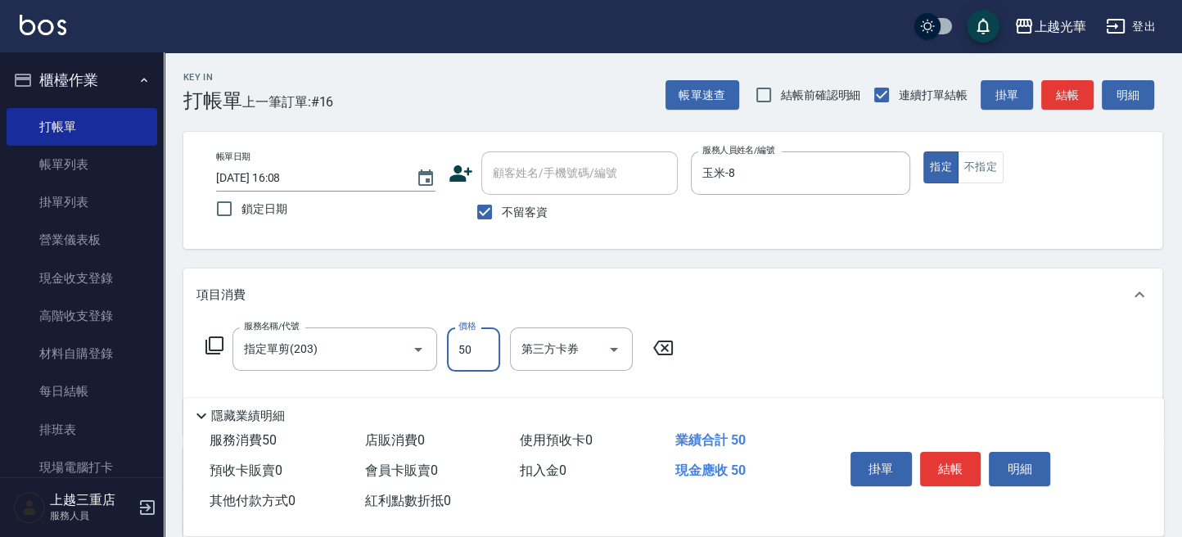
type input "50"
click at [1050, 103] on button "結帳" at bounding box center [1067, 95] width 52 height 30
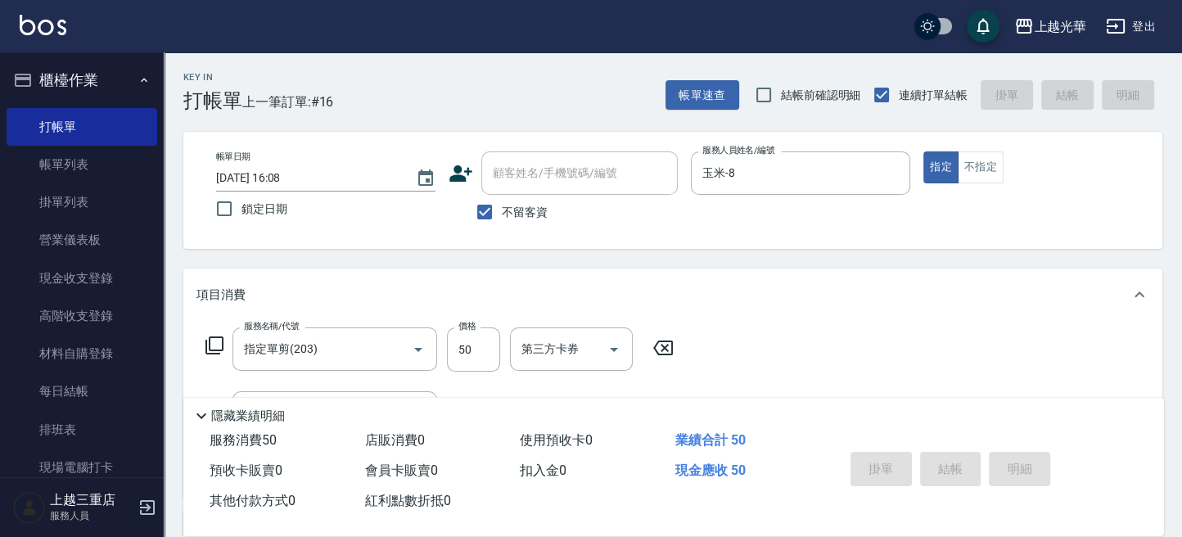
type input "[DATE] 16:11"
